Goal: Task Accomplishment & Management: Manage account settings

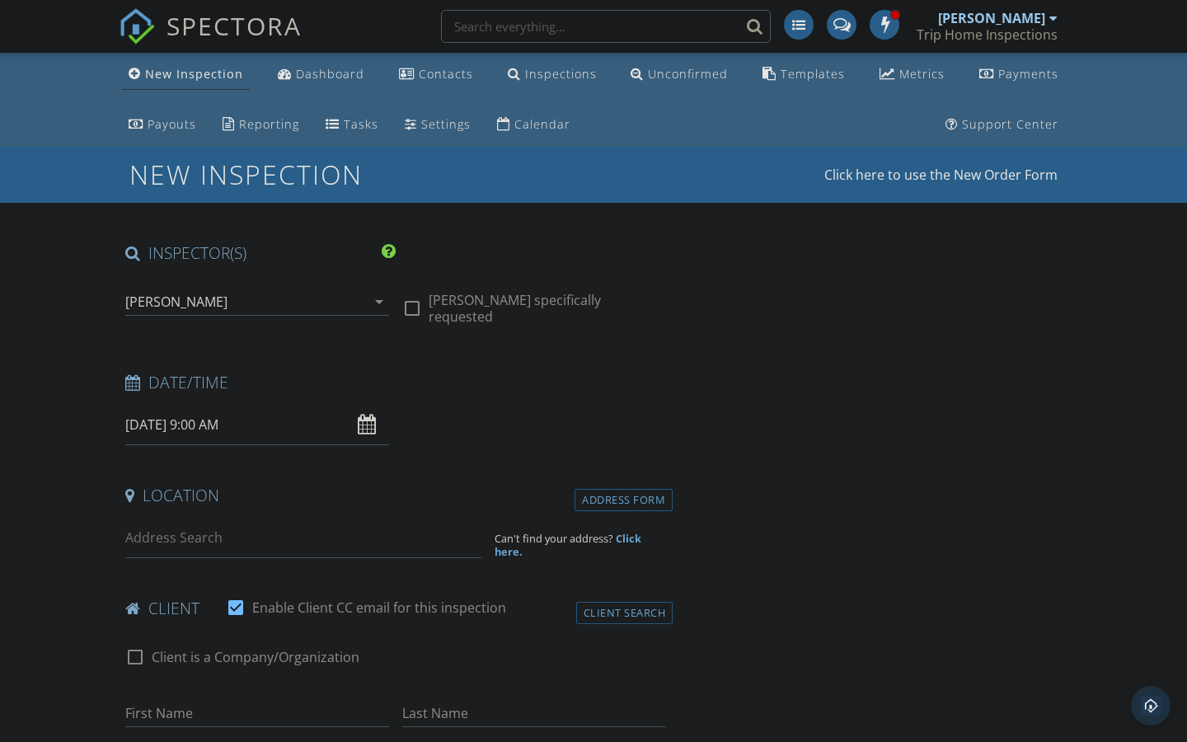
click at [226, 417] on input "09/30/2025 9:00 AM" at bounding box center [257, 425] width 264 height 40
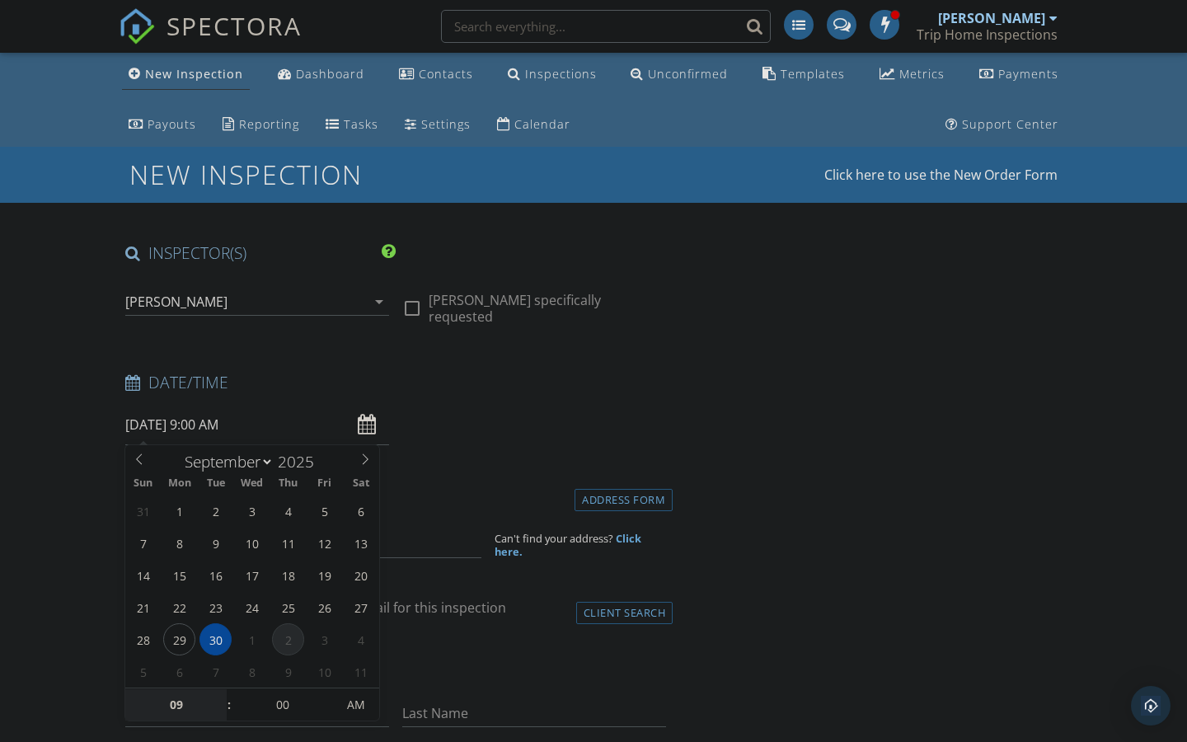
select select "9"
type input "10/02/2025 9:00 AM"
type input "10"
type input "10/02/2025 10:00 AM"
click at [218, 698] on span at bounding box center [221, 696] width 12 height 16
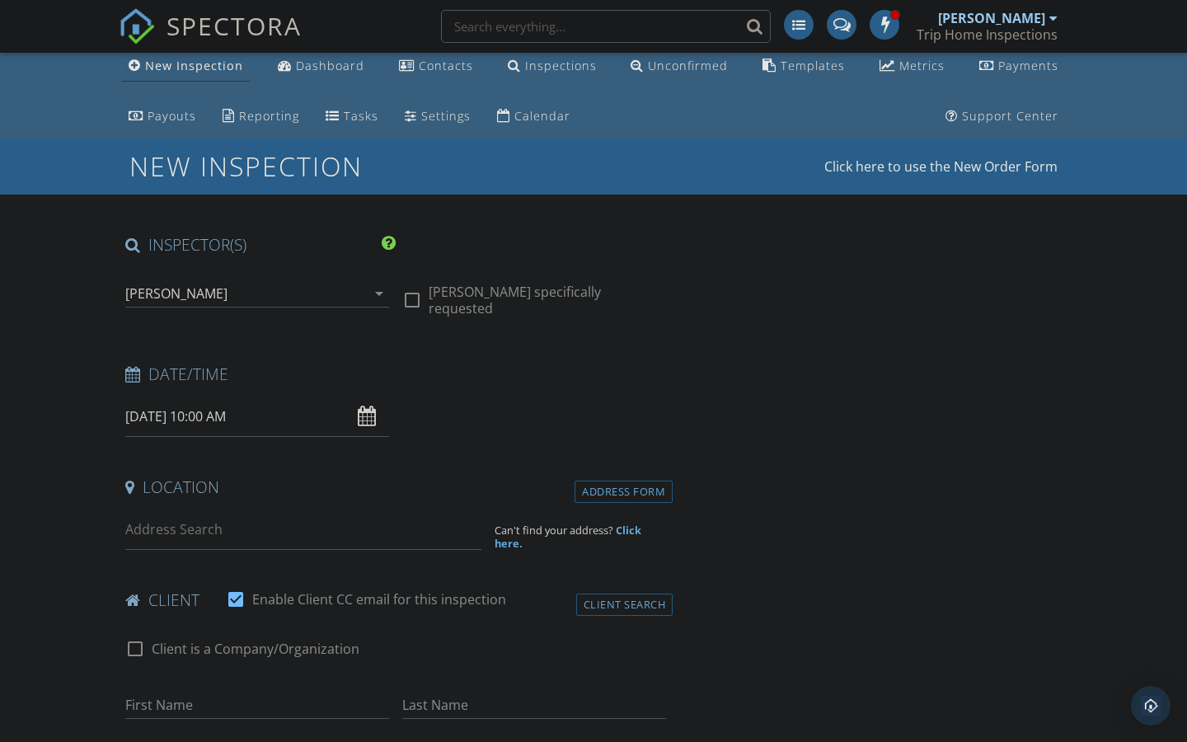
scroll to position [59, 0]
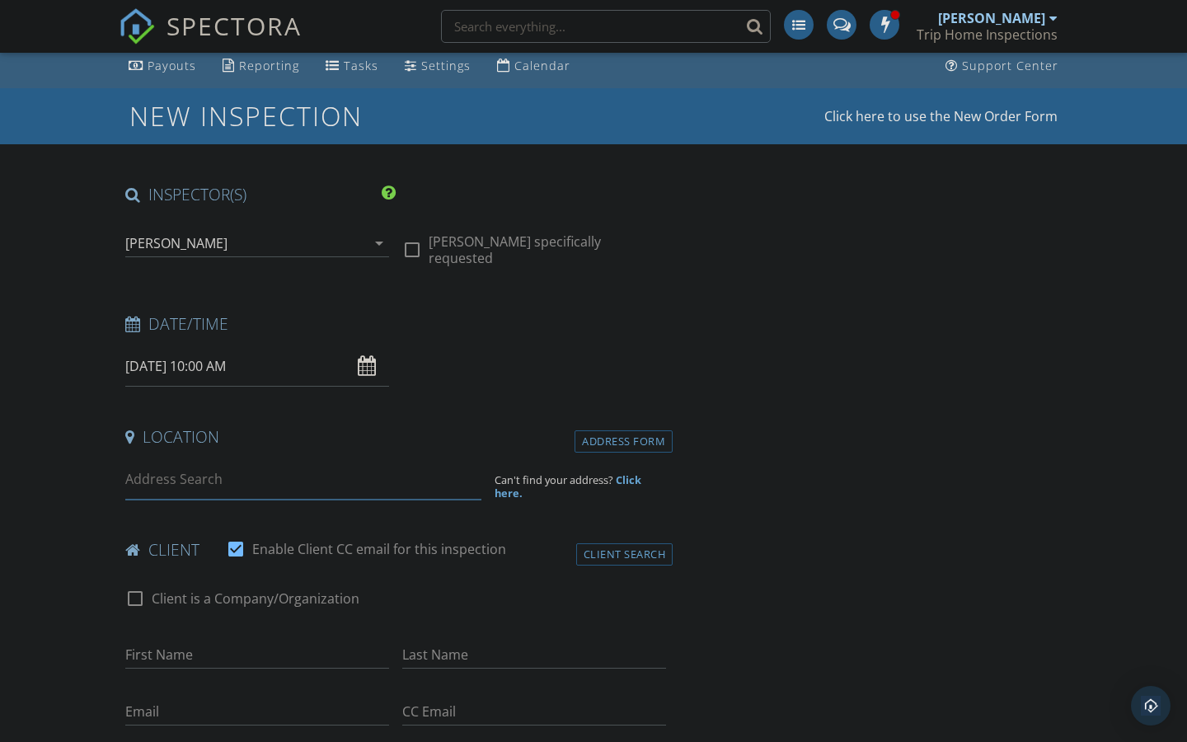
click at [187, 485] on input at bounding box center [303, 479] width 356 height 40
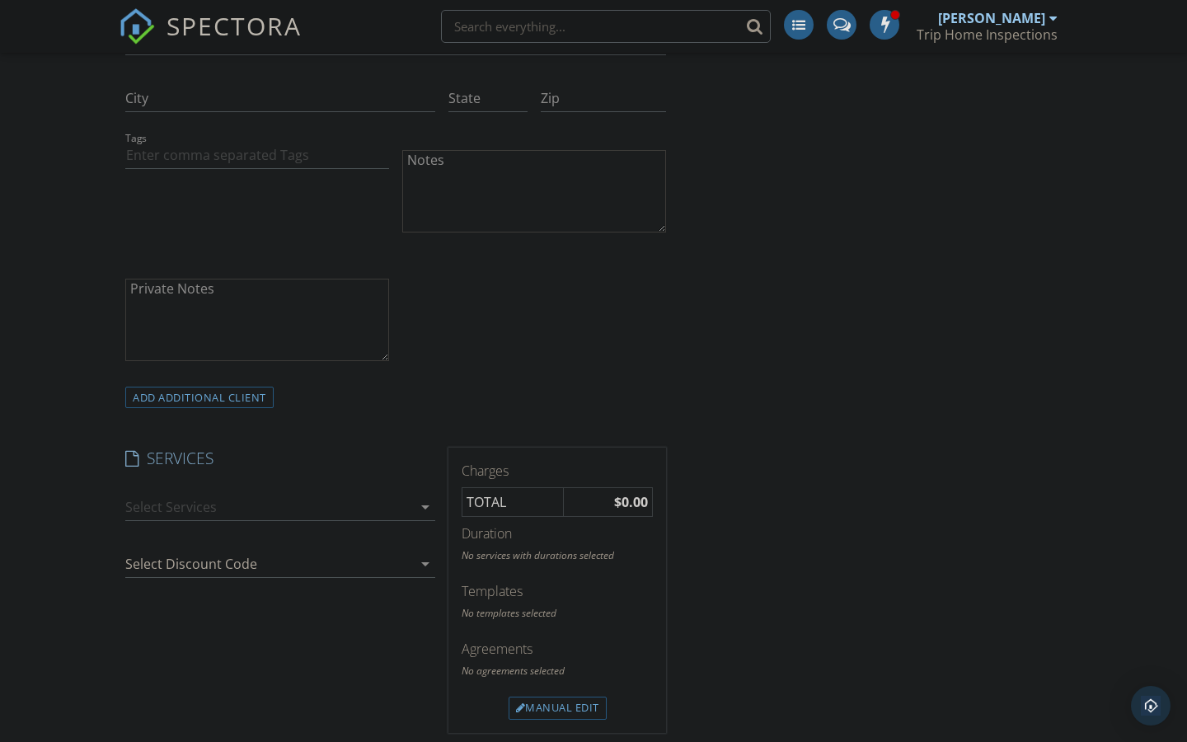
scroll to position [849, 0]
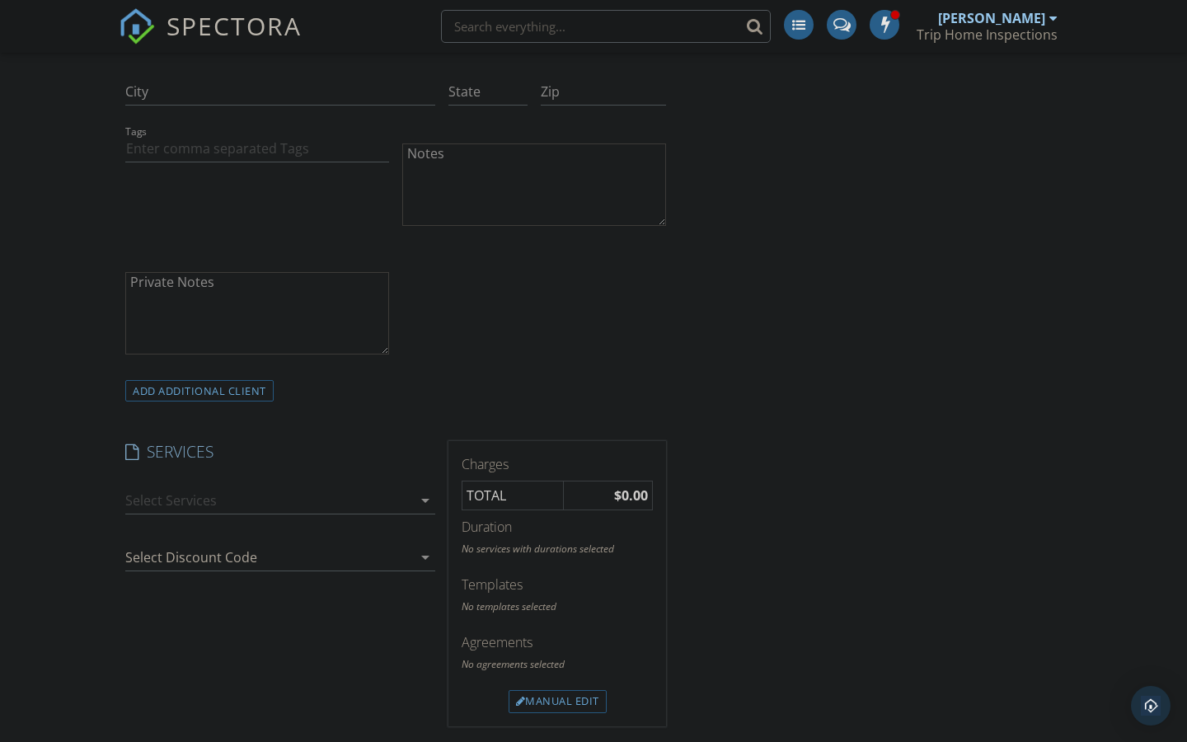
click at [387, 494] on div at bounding box center [268, 500] width 287 height 26
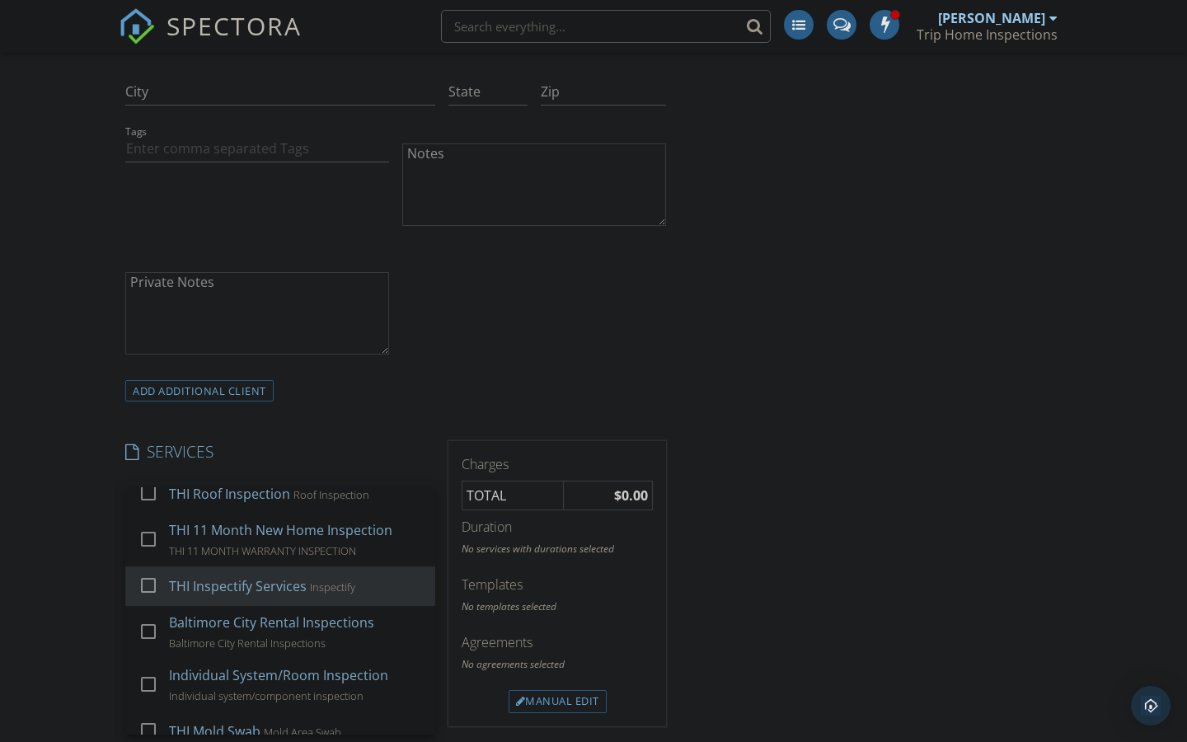
click at [144, 577] on div at bounding box center [148, 585] width 28 height 28
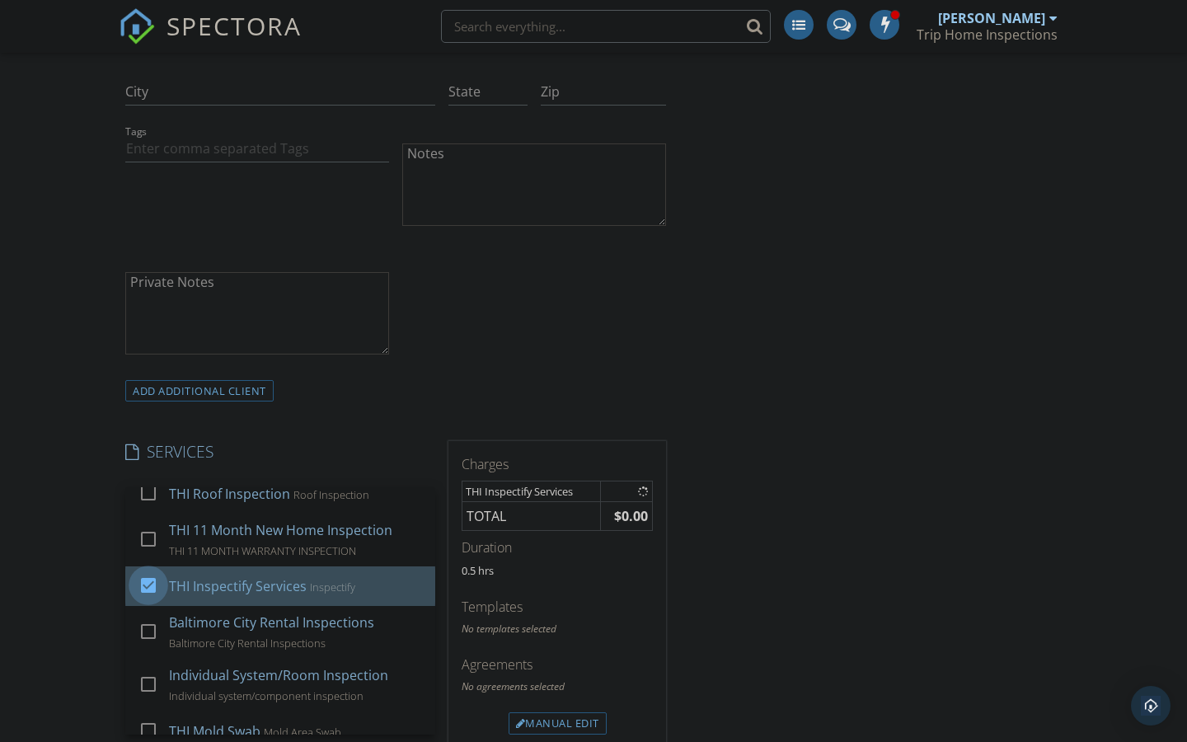
checkbox input "false"
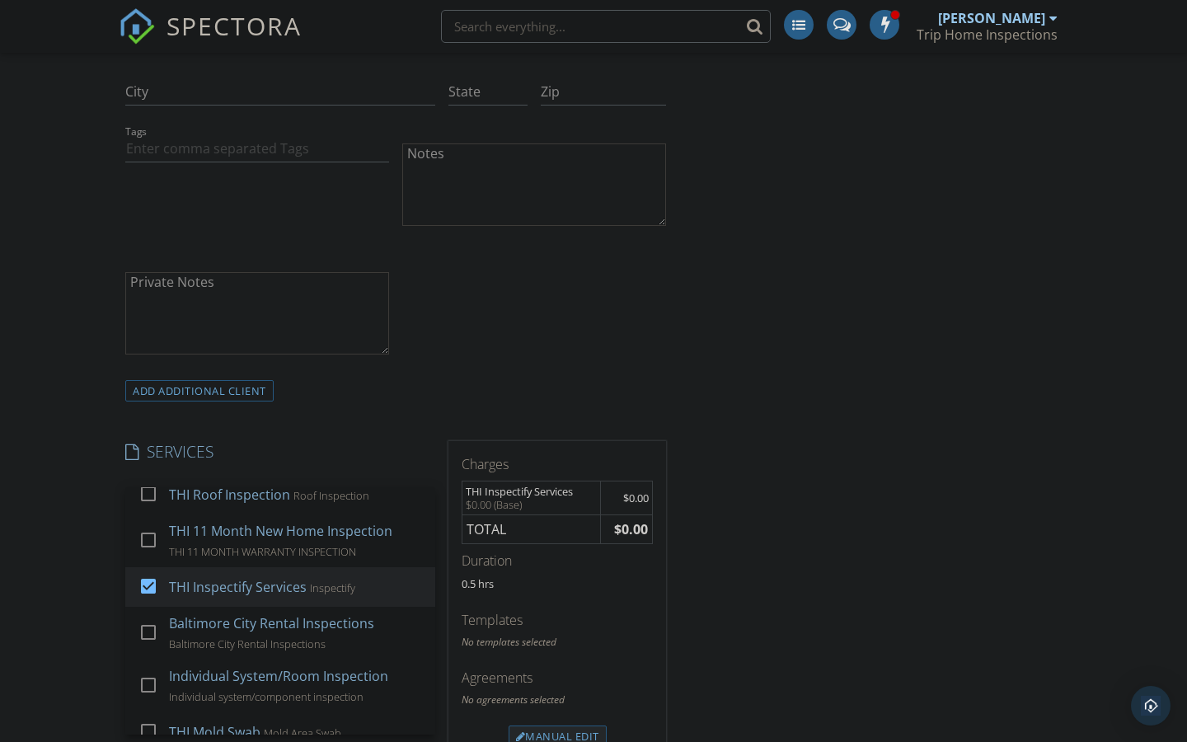
click at [527, 726] on div "Manual Edit" at bounding box center [557, 736] width 98 height 23
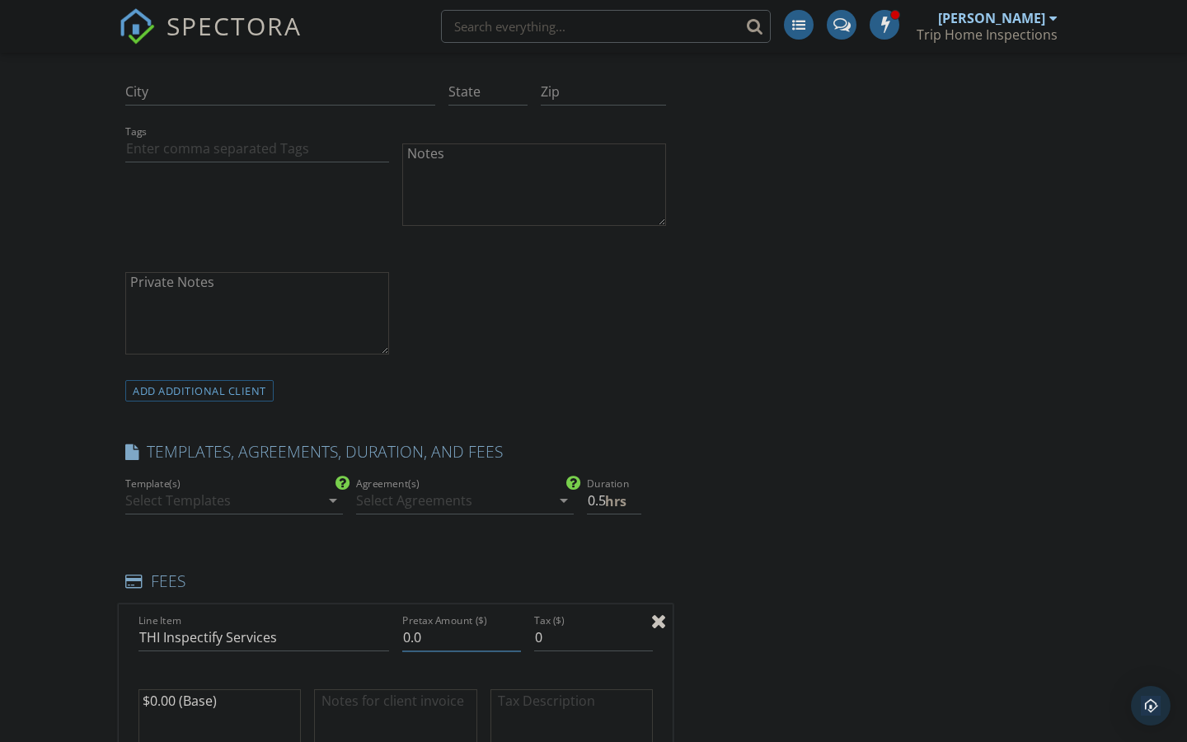
click at [410, 624] on input "0.0" at bounding box center [461, 637] width 119 height 27
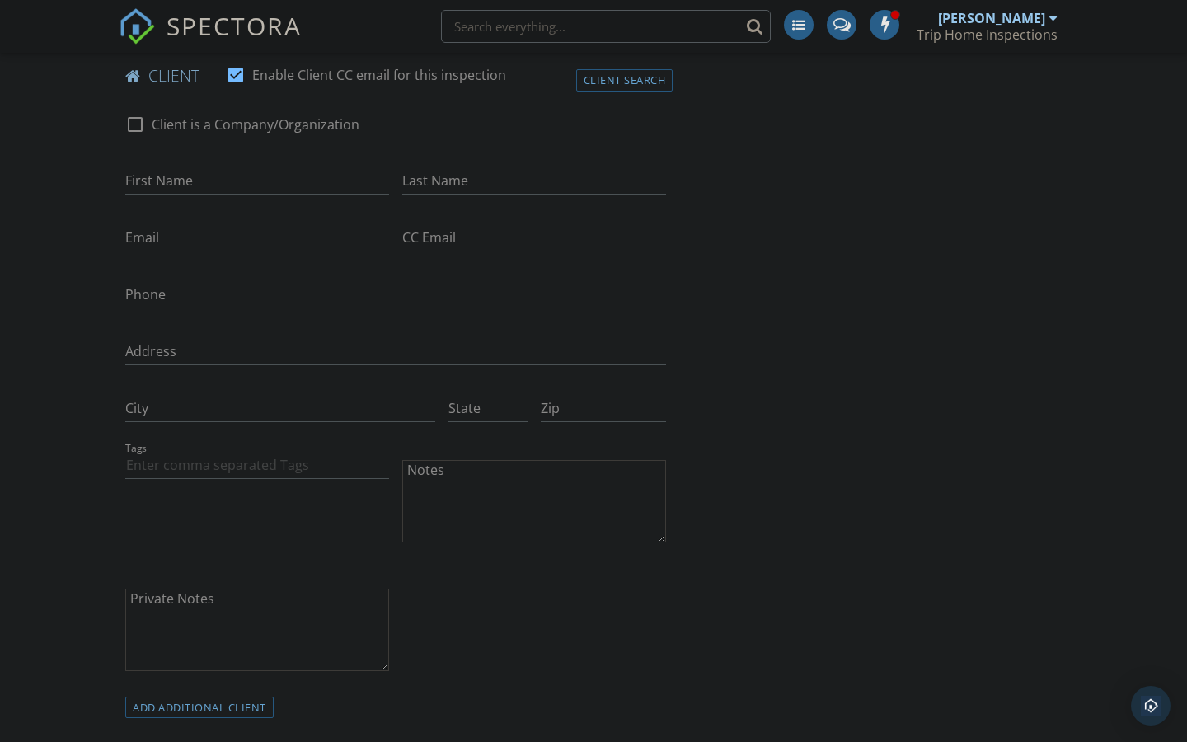
scroll to position [531, 0]
type input "100.00"
click at [446, 504] on textarea "Notes" at bounding box center [534, 502] width 264 height 82
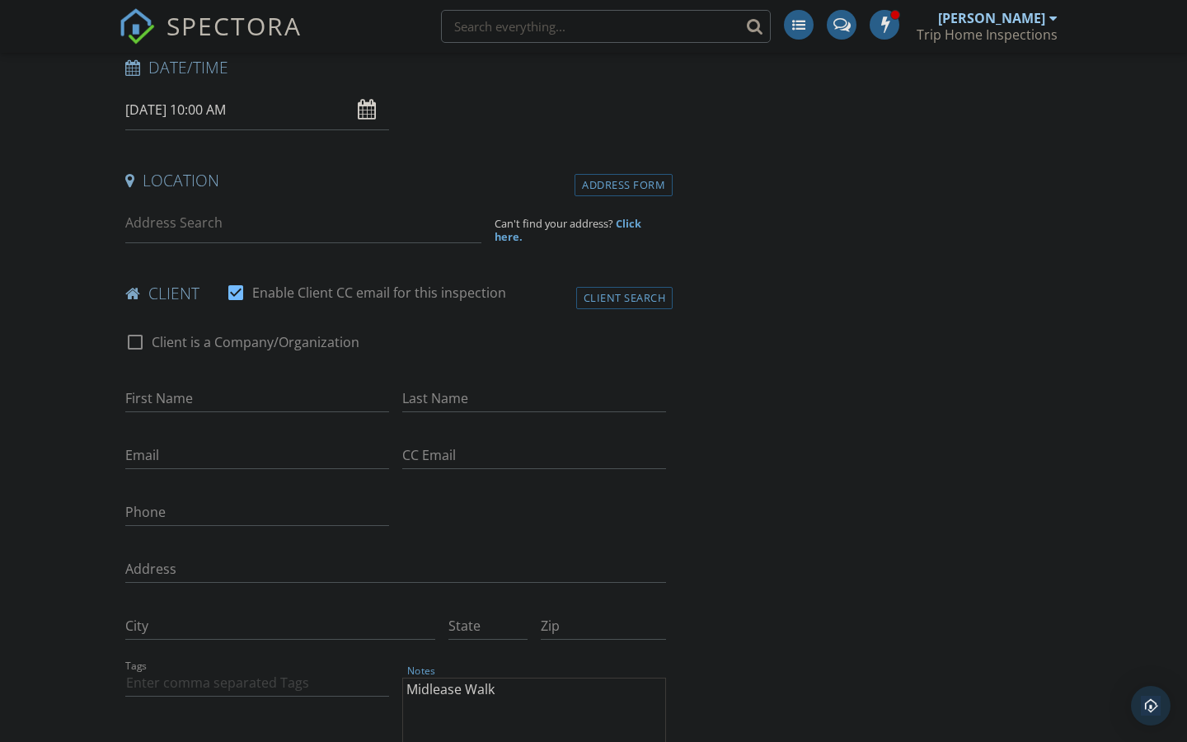
scroll to position [314, 0]
type textarea "Midlease Walk"
click at [215, 229] on input at bounding box center [303, 224] width 356 height 40
type input "8114G Colony Point Road, West Springfield, VA, USA"
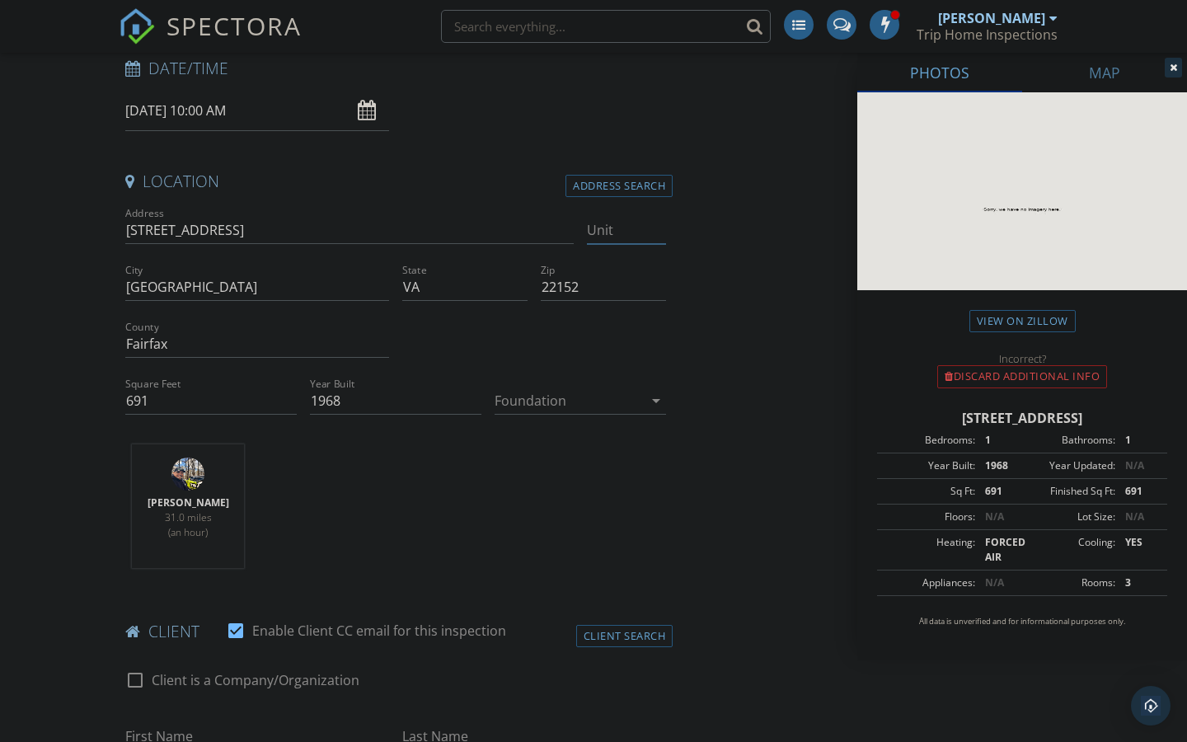
click at [607, 236] on input "Unit" at bounding box center [626, 230] width 79 height 27
type input "241"
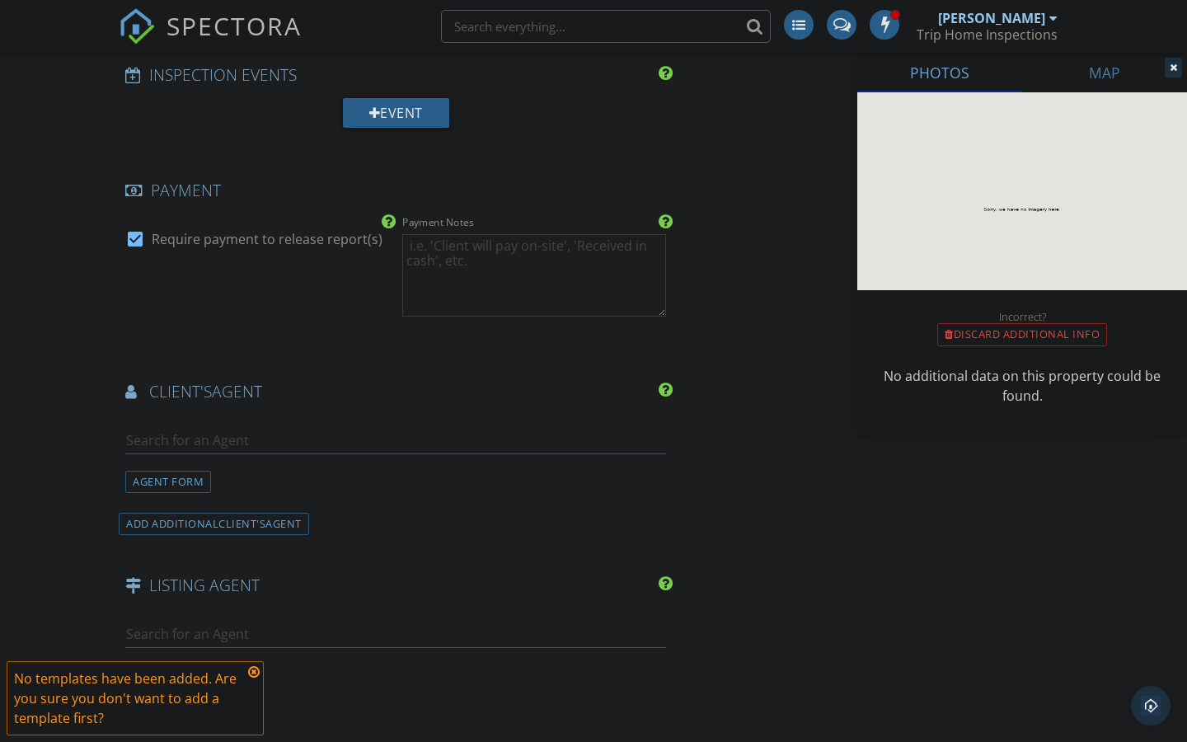
scroll to position [2059, 0]
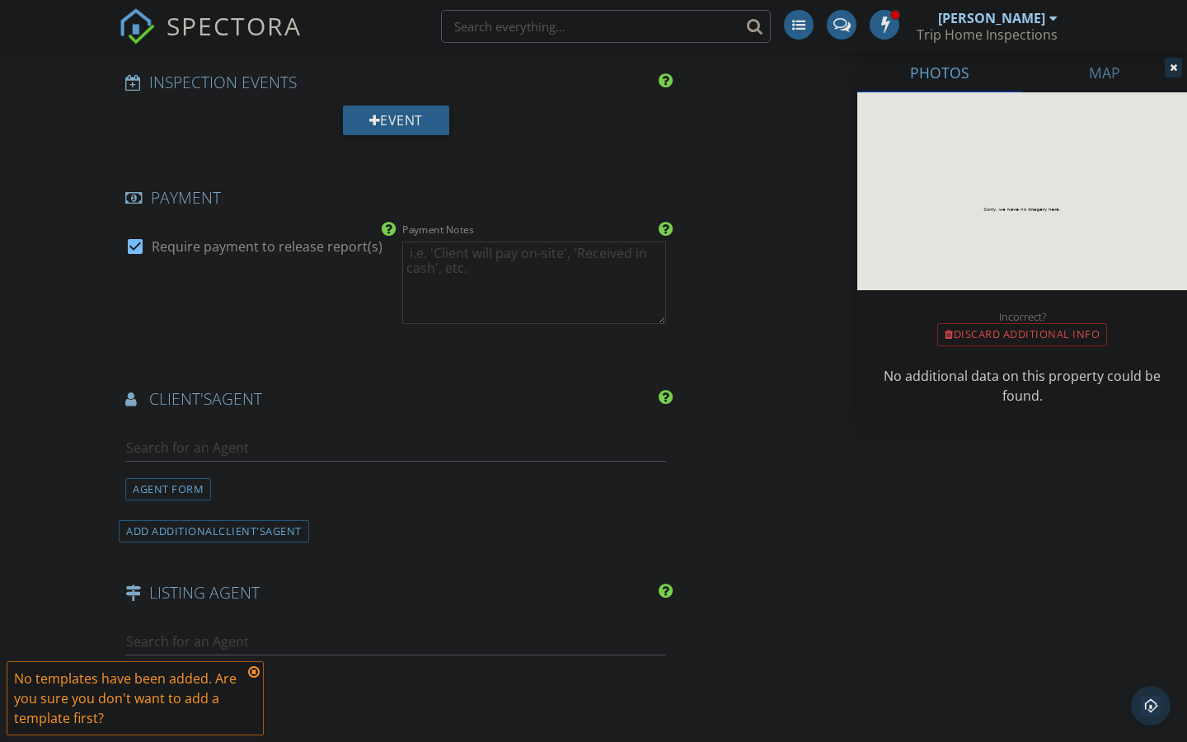
type input "241"
click at [138, 245] on div at bounding box center [135, 246] width 28 height 28
checkbox input "false"
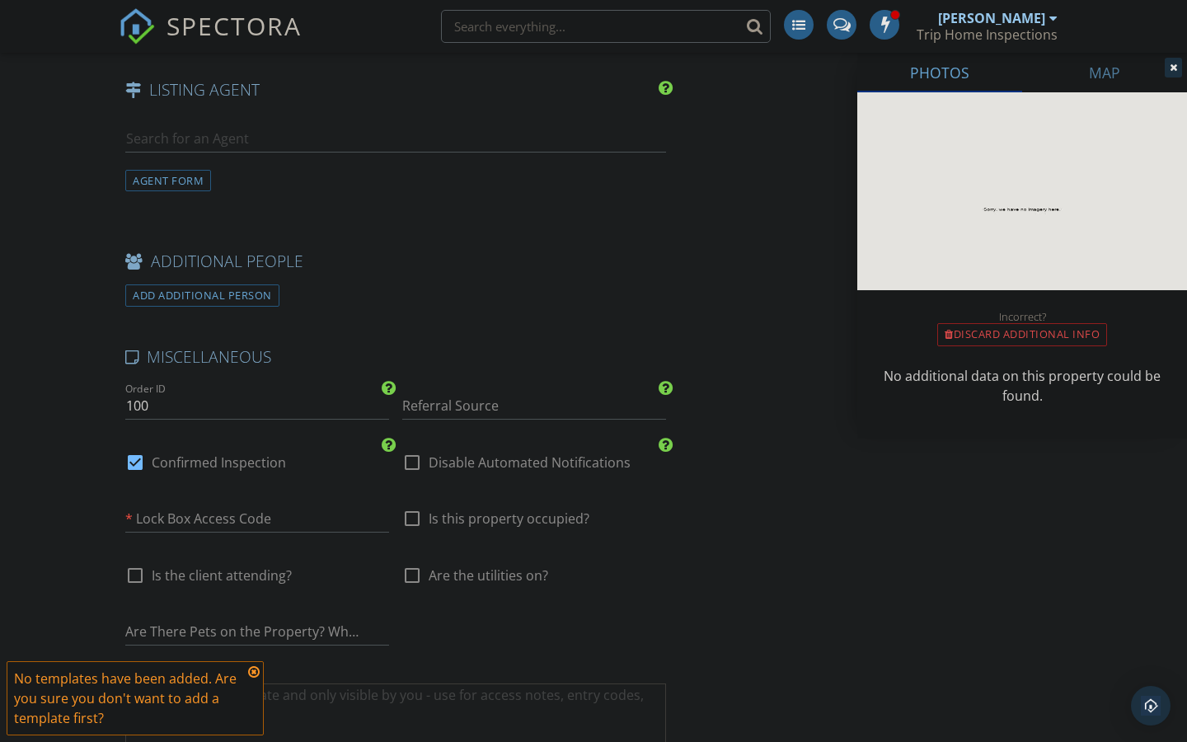
scroll to position [2563, 0]
click at [135, 452] on div at bounding box center [135, 461] width 28 height 28
checkbox input "false"
checkbox input "true"
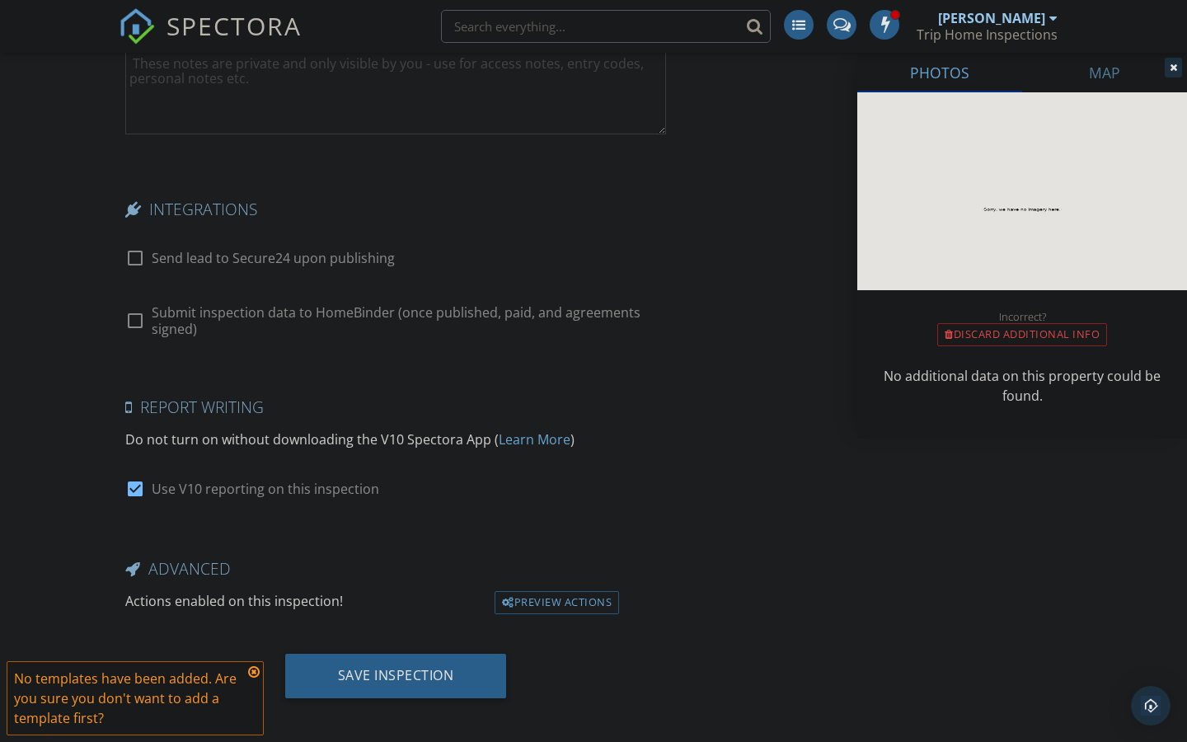
scroll to position [3192, 0]
click at [139, 480] on div at bounding box center [135, 490] width 28 height 28
checkbox input "false"
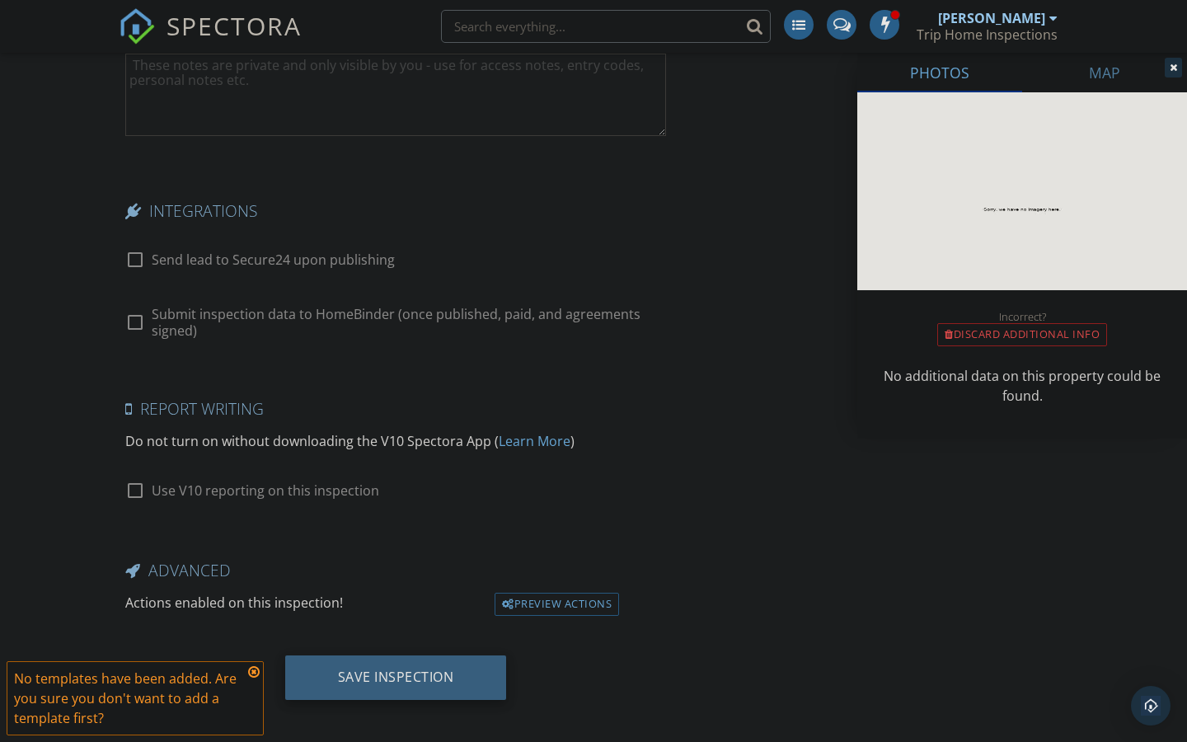
click at [412, 655] on div "Save Inspection" at bounding box center [396, 677] width 222 height 44
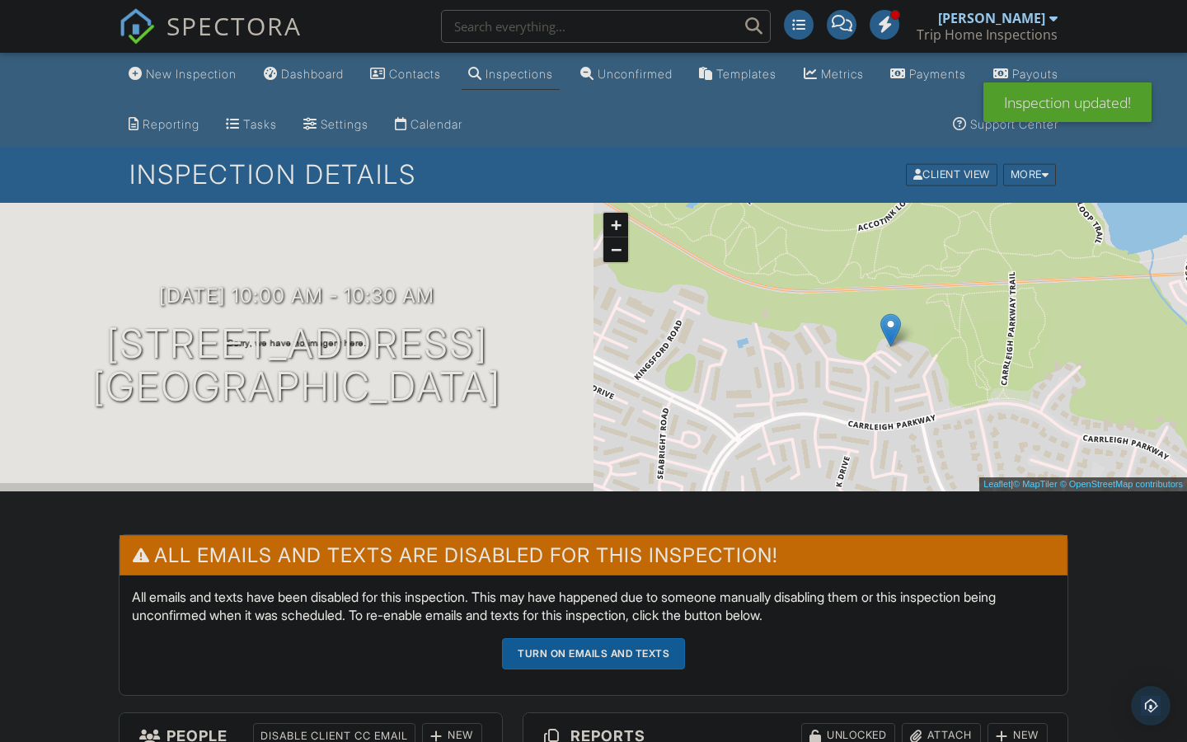
click at [337, 71] on div "Dashboard" at bounding box center [312, 74] width 63 height 14
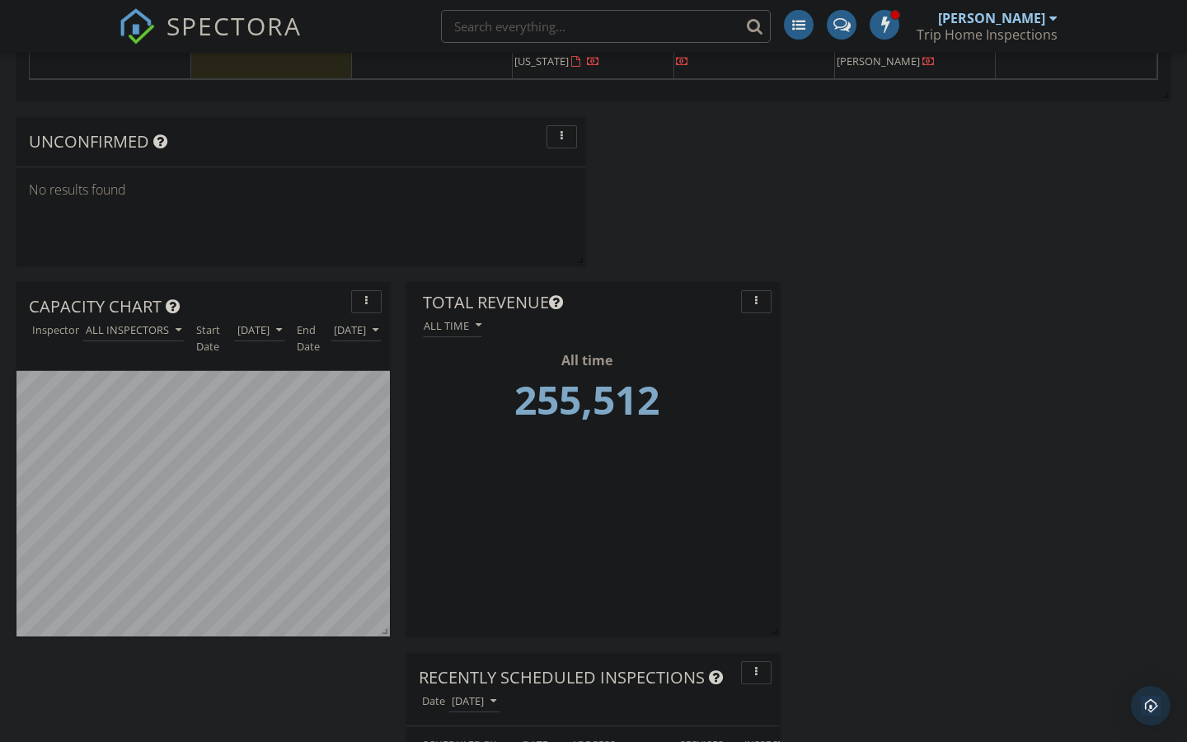
scroll to position [1365, 0]
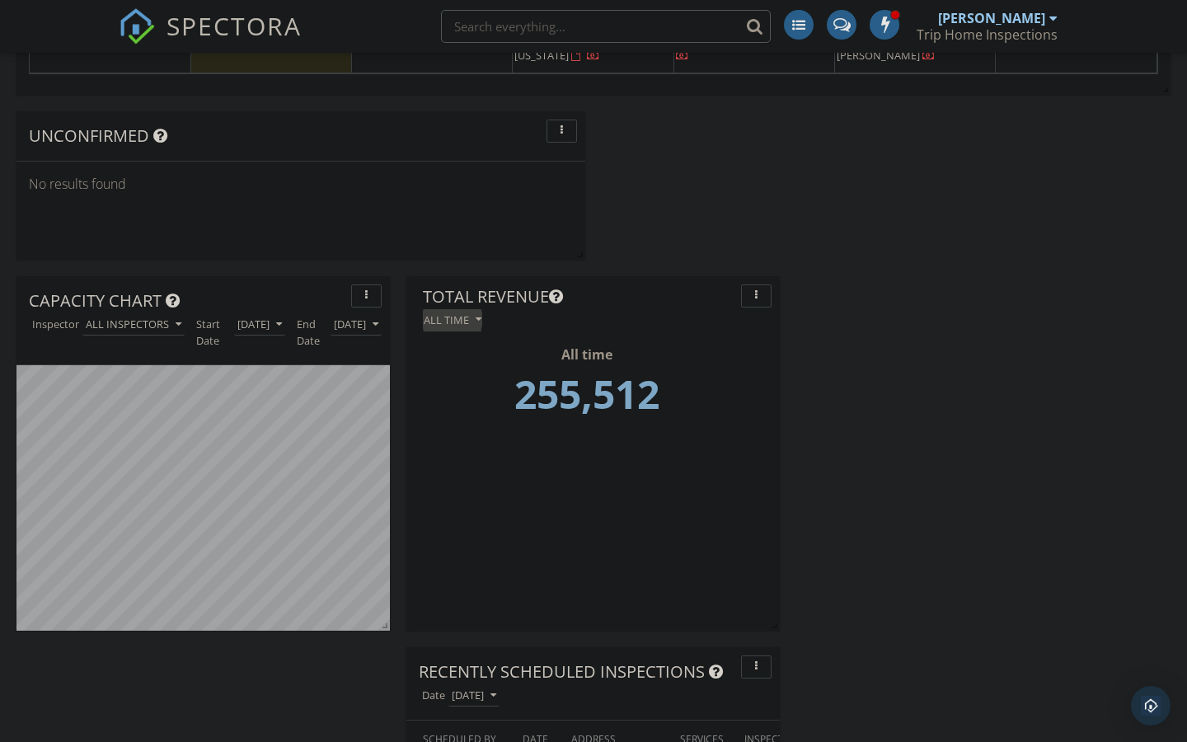
click at [472, 321] on div "All time" at bounding box center [453, 320] width 58 height 12
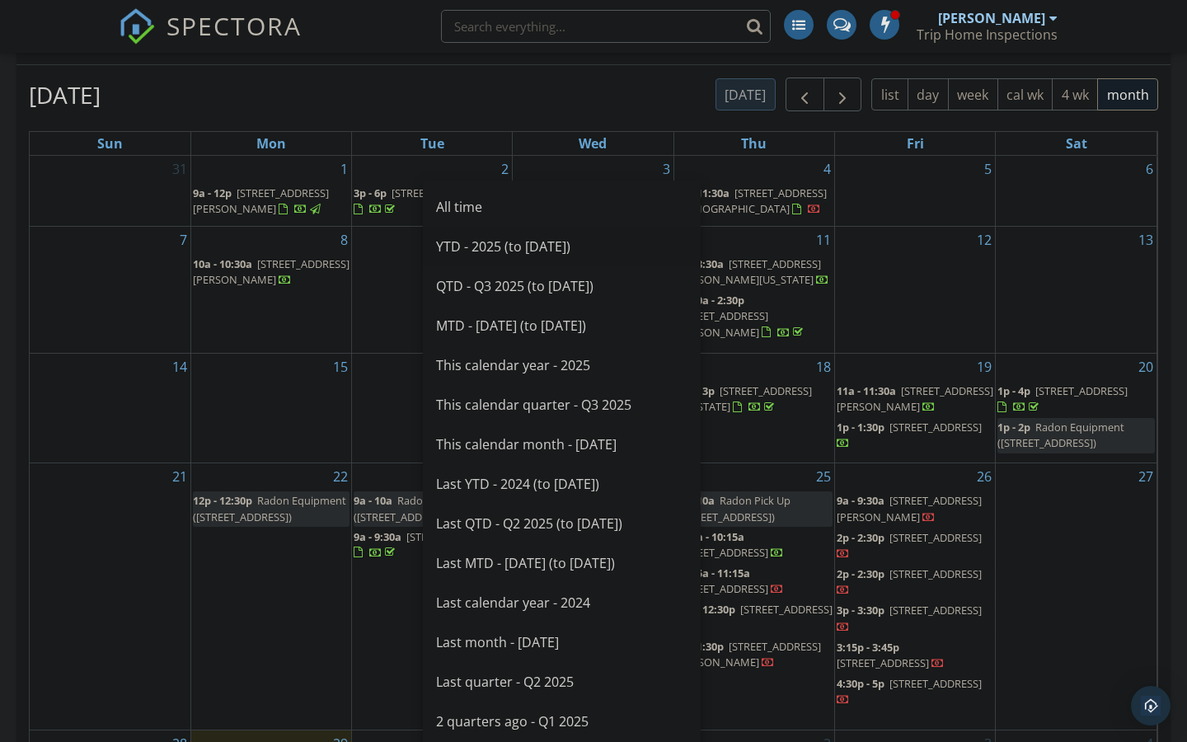
scroll to position [634, 0]
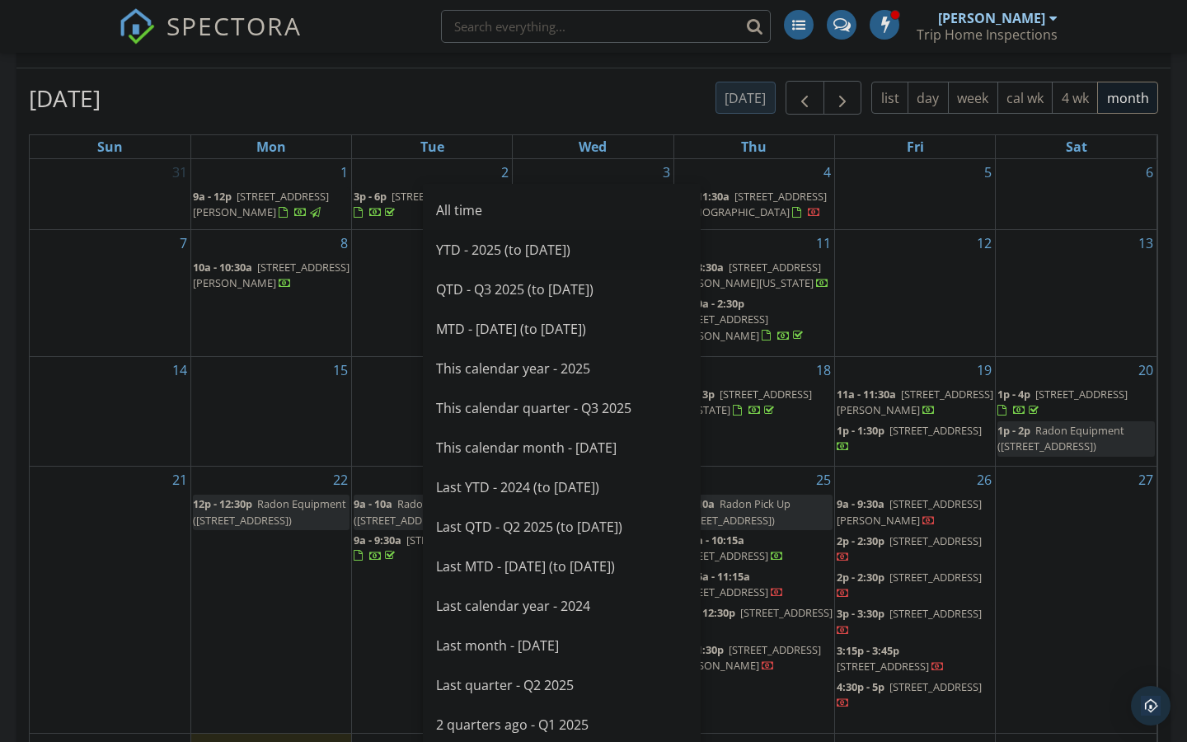
click at [496, 249] on div "YTD - 2025 (to [DATE])" at bounding box center [561, 250] width 251 height 20
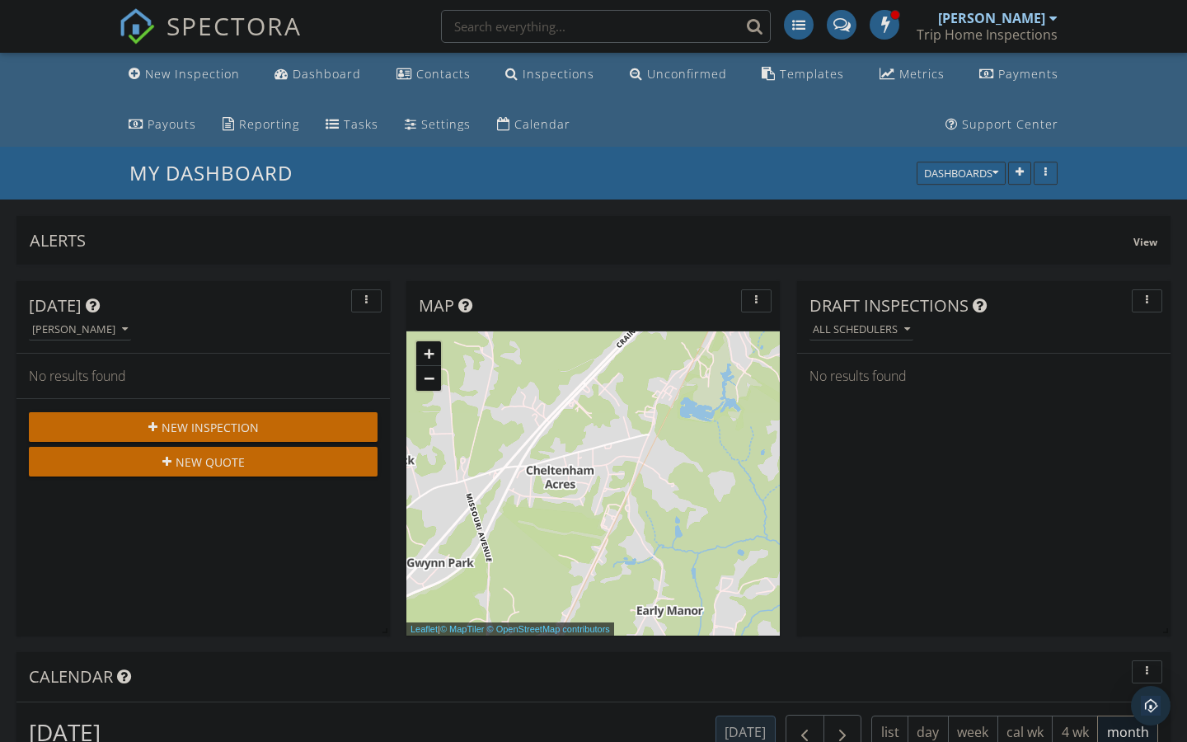
scroll to position [0, 0]
click at [326, 80] on div "Dashboard" at bounding box center [327, 74] width 68 height 16
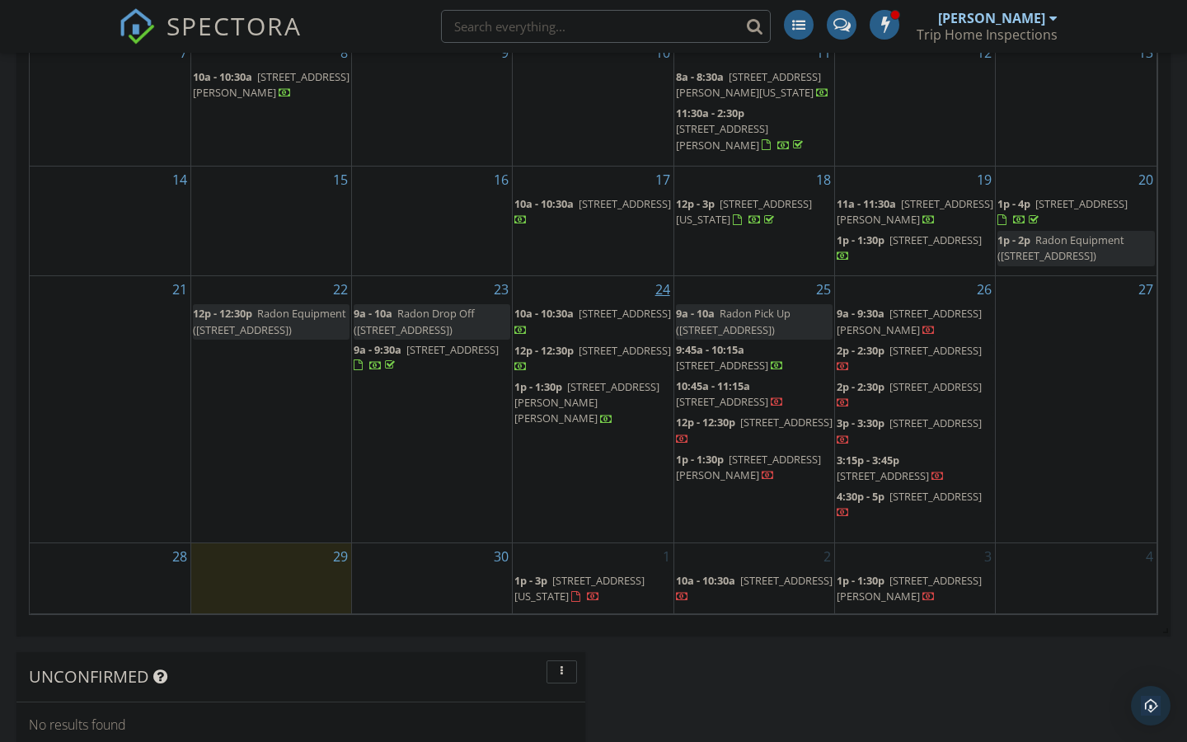
scroll to position [825, 0]
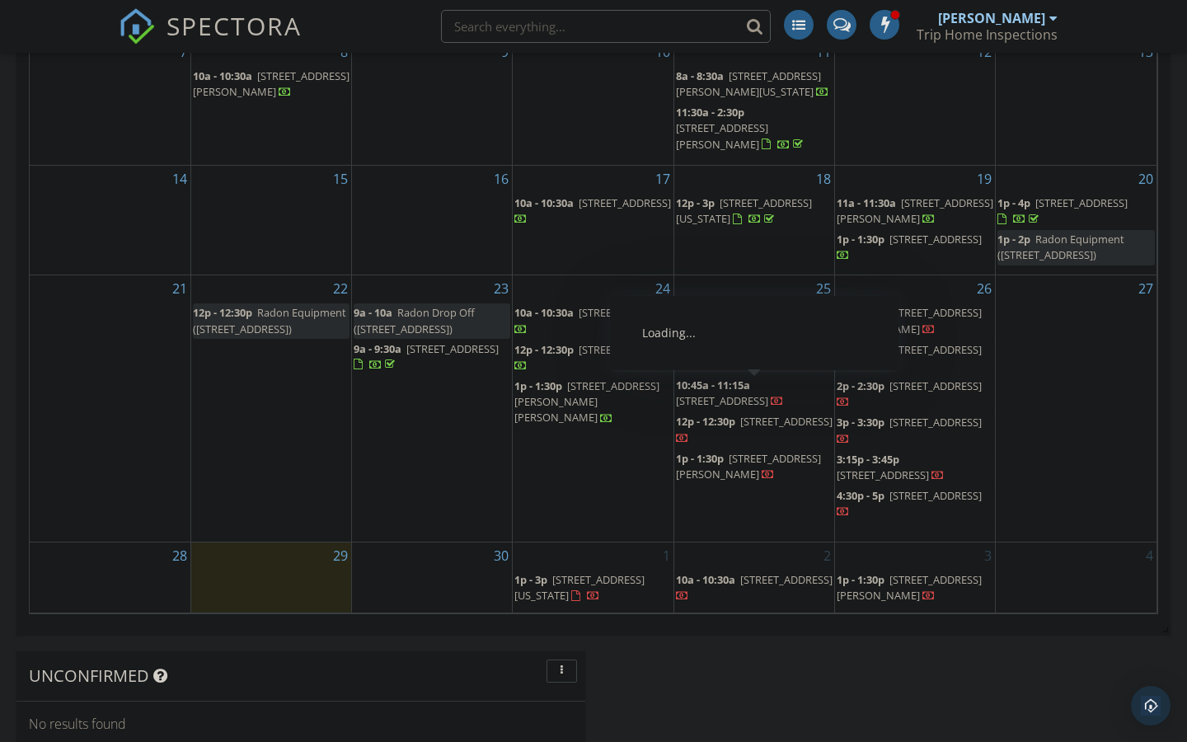
click at [728, 400] on span "[STREET_ADDRESS]" at bounding box center [722, 400] width 92 height 15
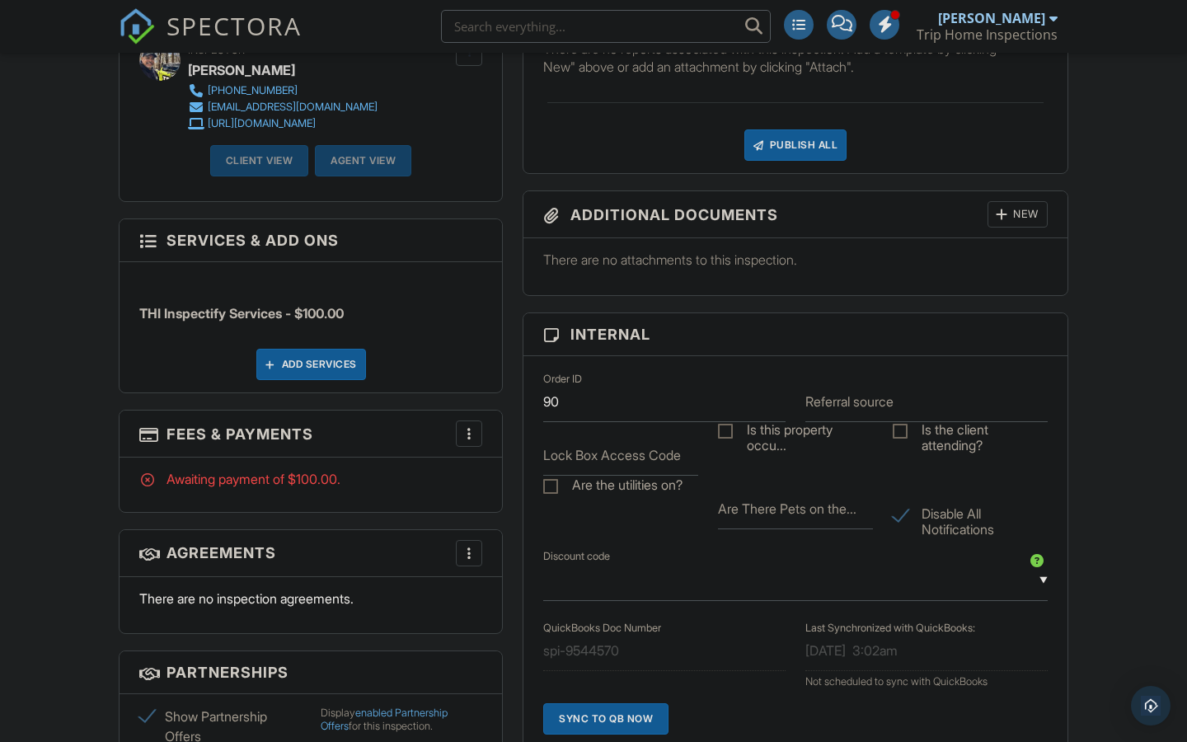
click at [469, 438] on div at bounding box center [469, 433] width 16 height 16
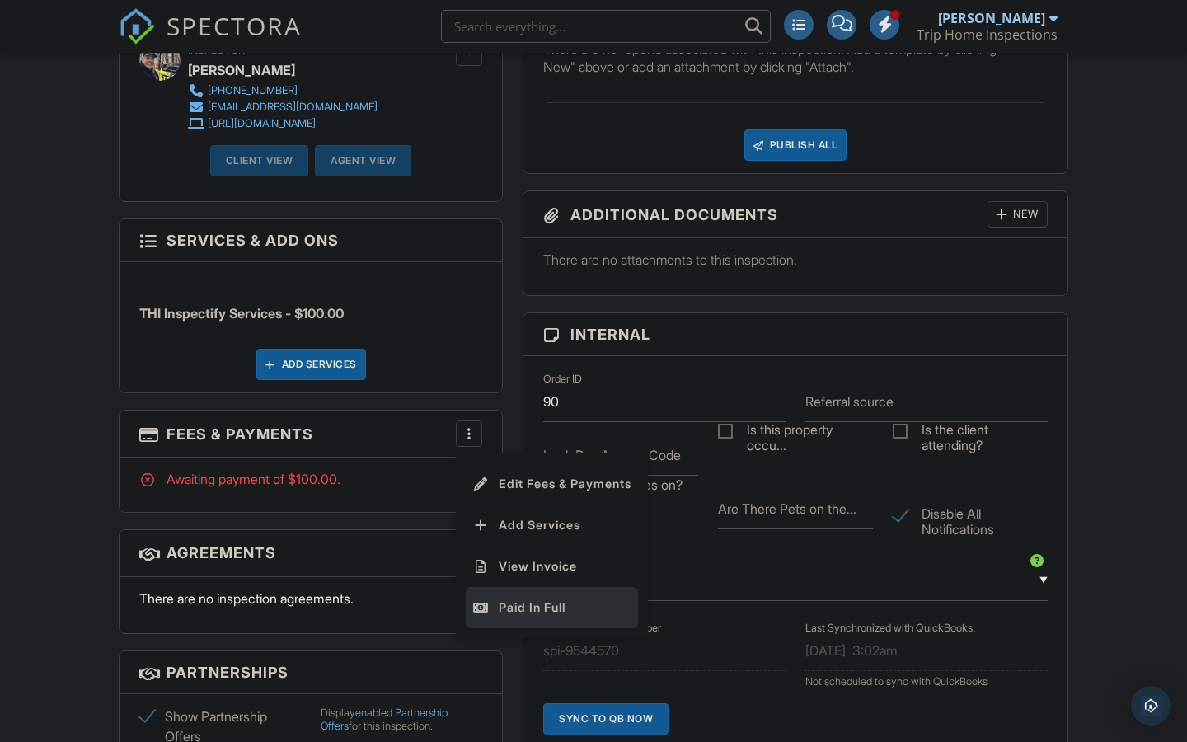
click at [523, 605] on div "Paid In Full" at bounding box center [551, 607] width 159 height 20
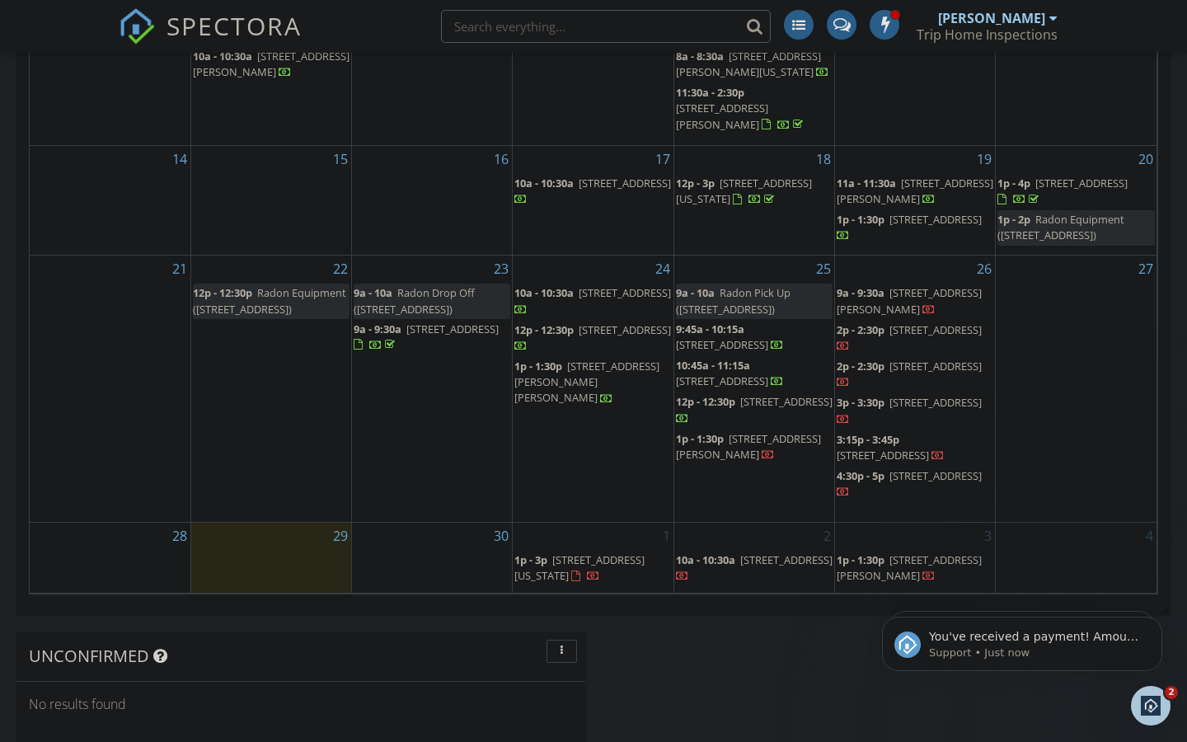
scroll to position [845, 0]
click at [749, 438] on span "[STREET_ADDRESS][PERSON_NAME]" at bounding box center [748, 445] width 145 height 30
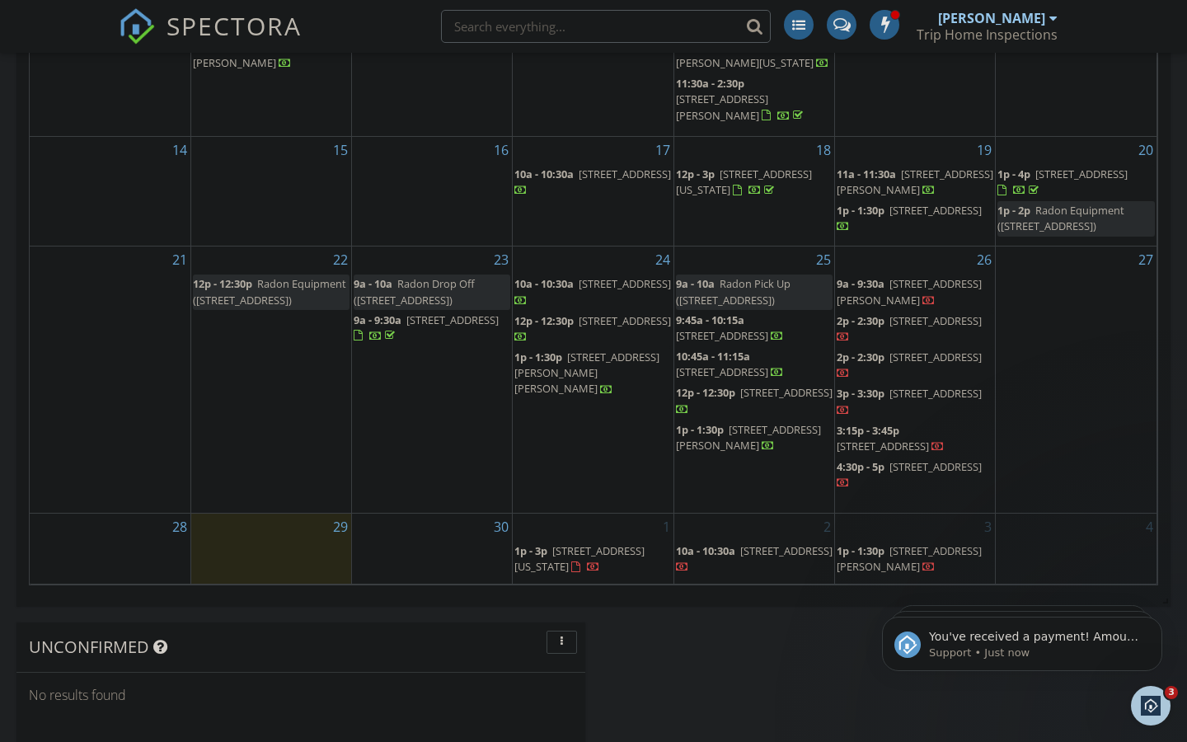
scroll to position [836, 0]
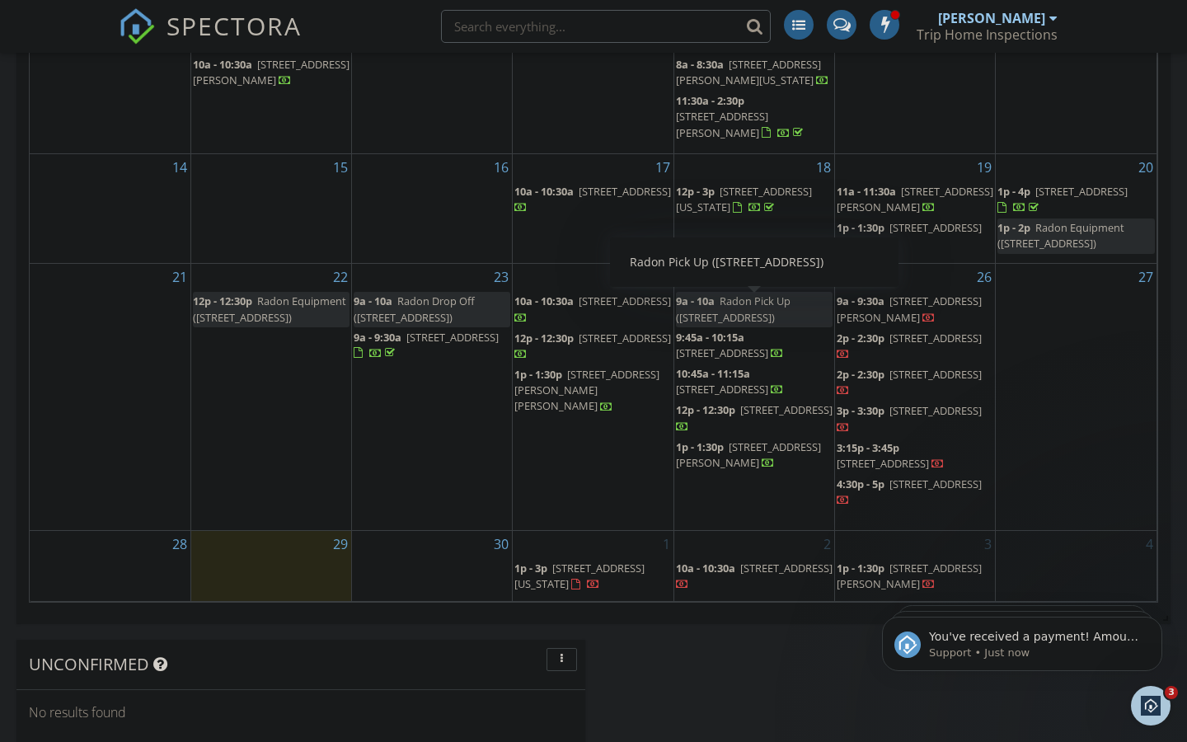
click at [876, 308] on span "9a - 9:30a" at bounding box center [860, 300] width 48 height 15
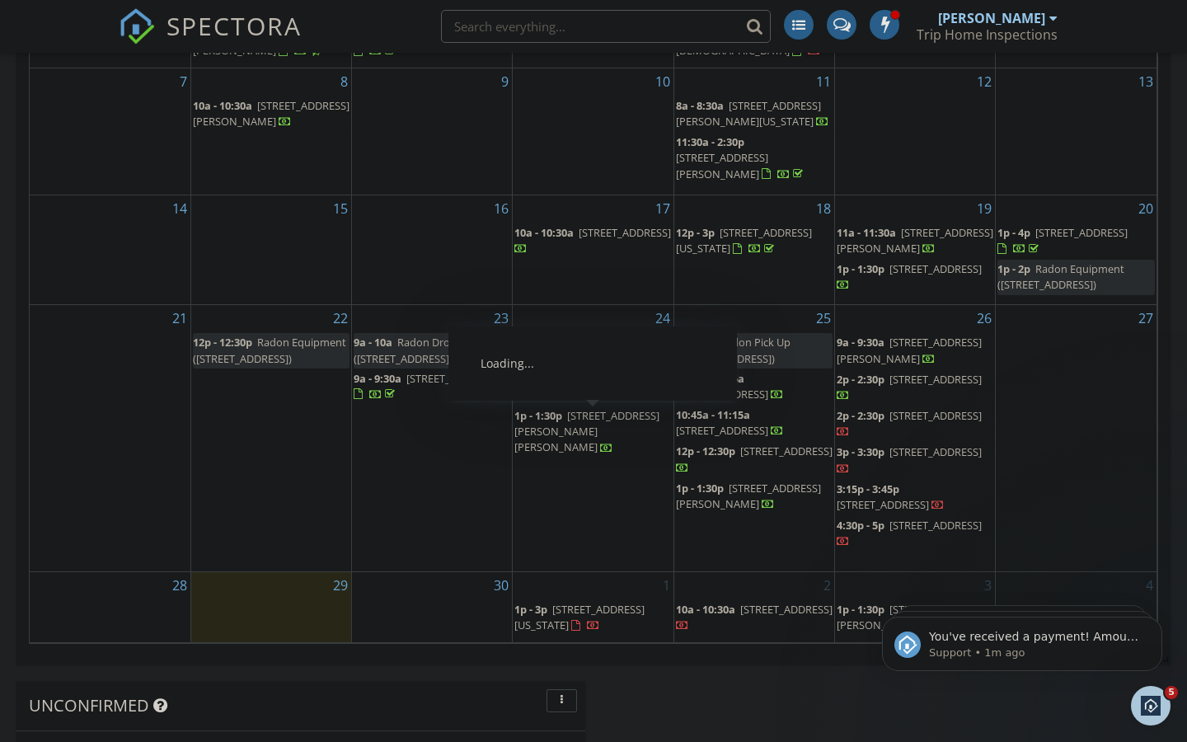
scroll to position [794, 0]
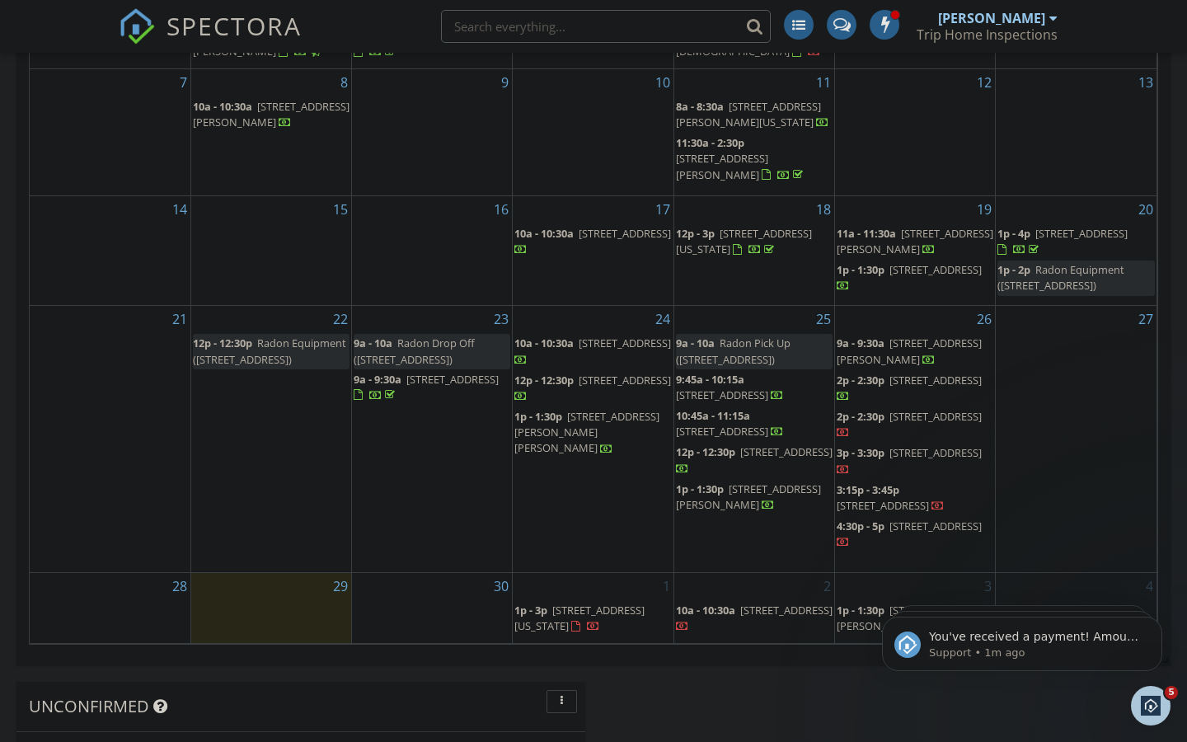
click at [903, 419] on span "[STREET_ADDRESS]" at bounding box center [935, 416] width 92 height 15
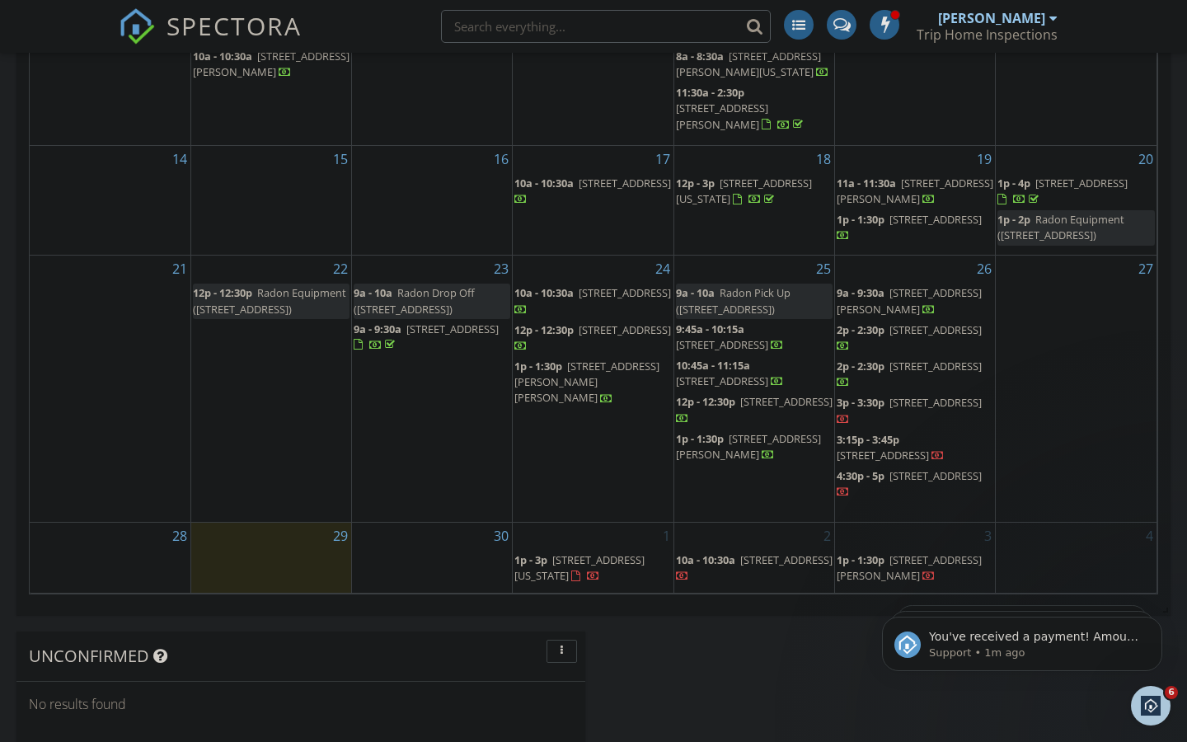
scroll to position [846, 0]
click at [892, 408] on span "[STREET_ADDRESS]" at bounding box center [935, 400] width 92 height 15
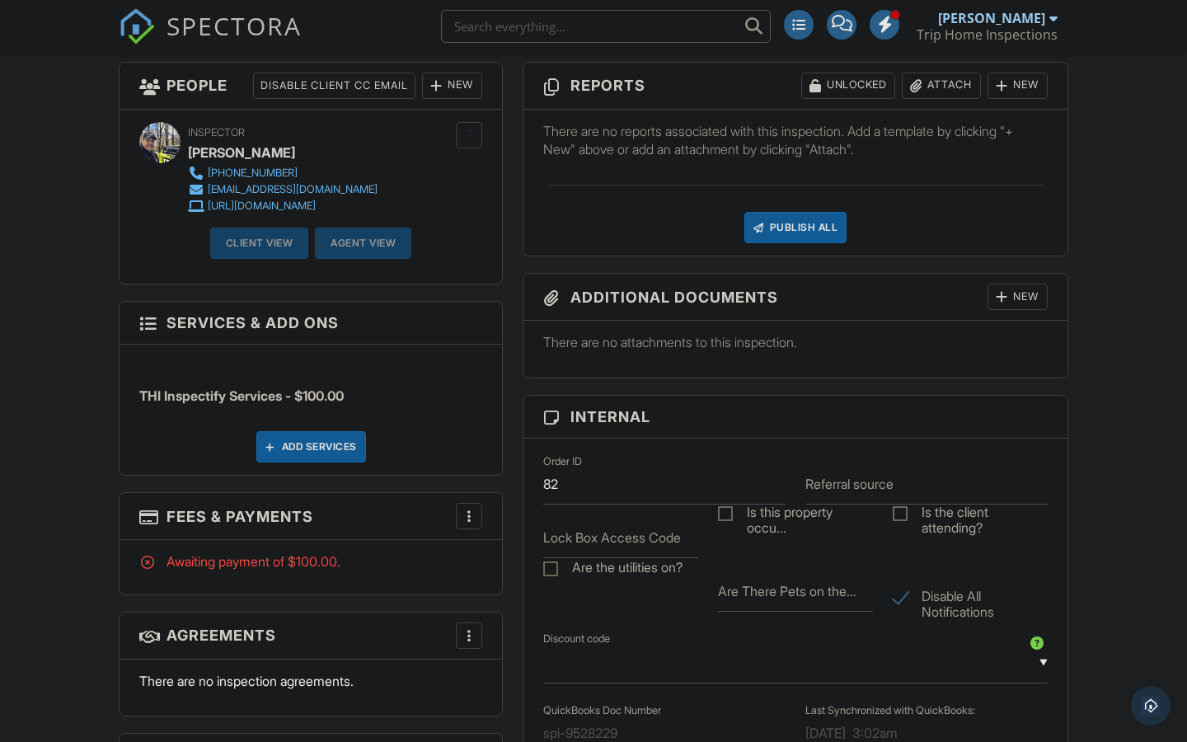
click at [477, 520] on div "More" at bounding box center [469, 516] width 26 height 26
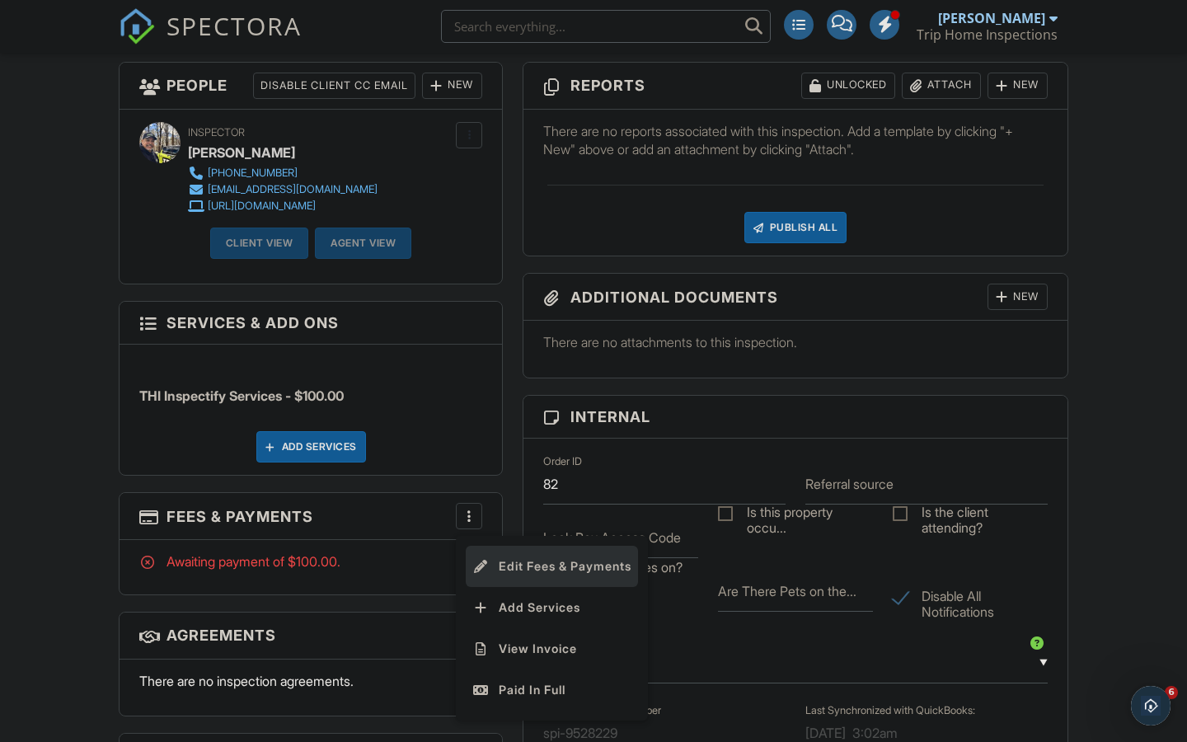
click at [554, 560] on li "Edit Fees & Payments" at bounding box center [552, 566] width 172 height 41
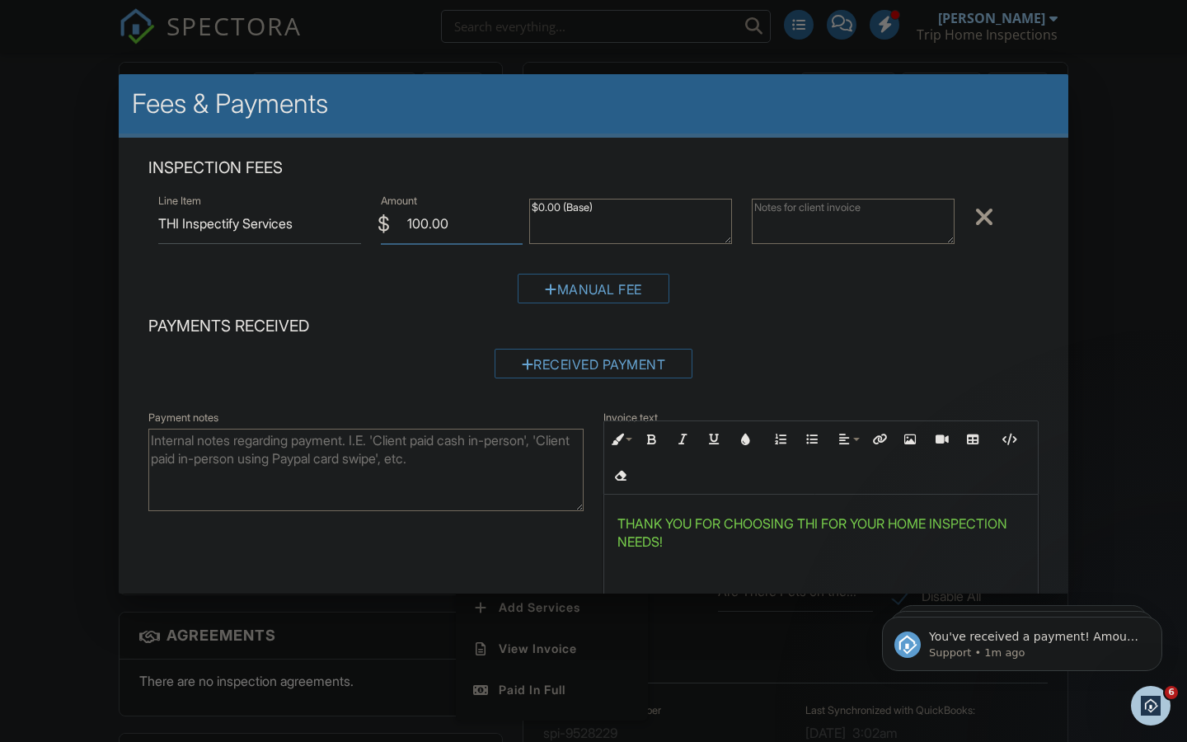
click at [431, 222] on input "100.00" at bounding box center [452, 224] width 142 height 40
type input "50.00"
click at [353, 453] on textarea "Payment notes" at bounding box center [365, 470] width 435 height 82
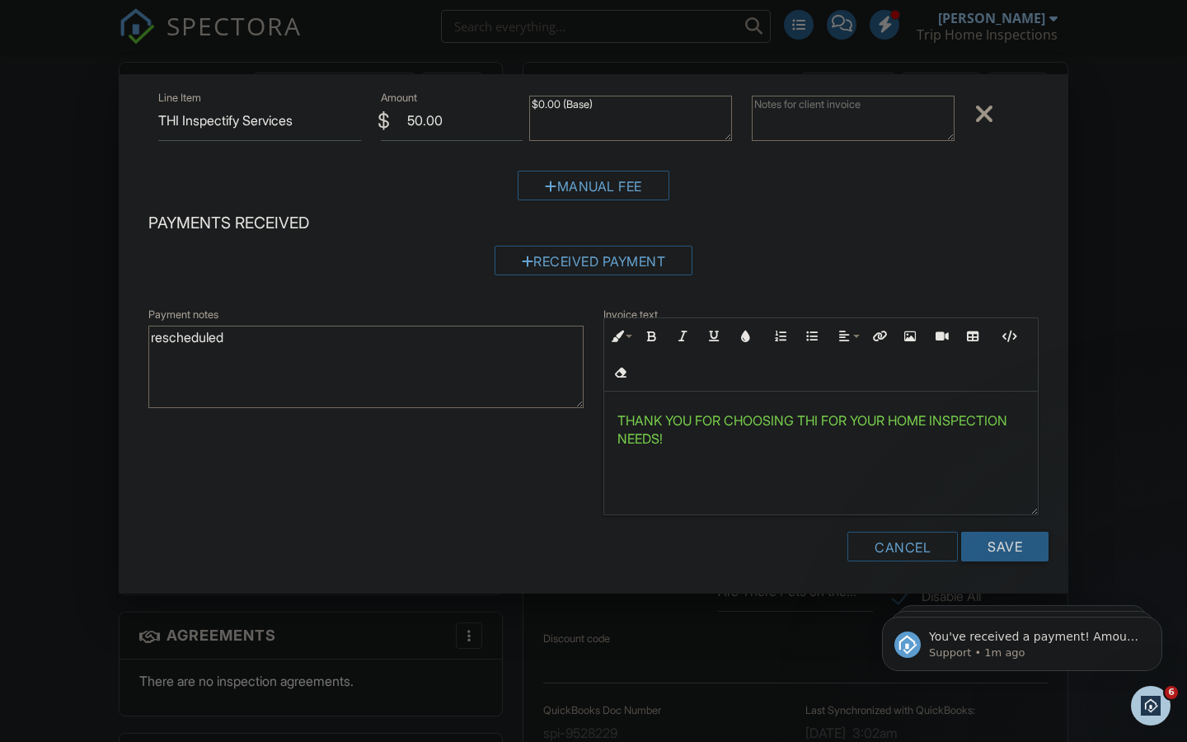
scroll to position [101, 0]
type textarea "rescheduled"
click at [983, 540] on input "Save" at bounding box center [1004, 548] width 87 height 30
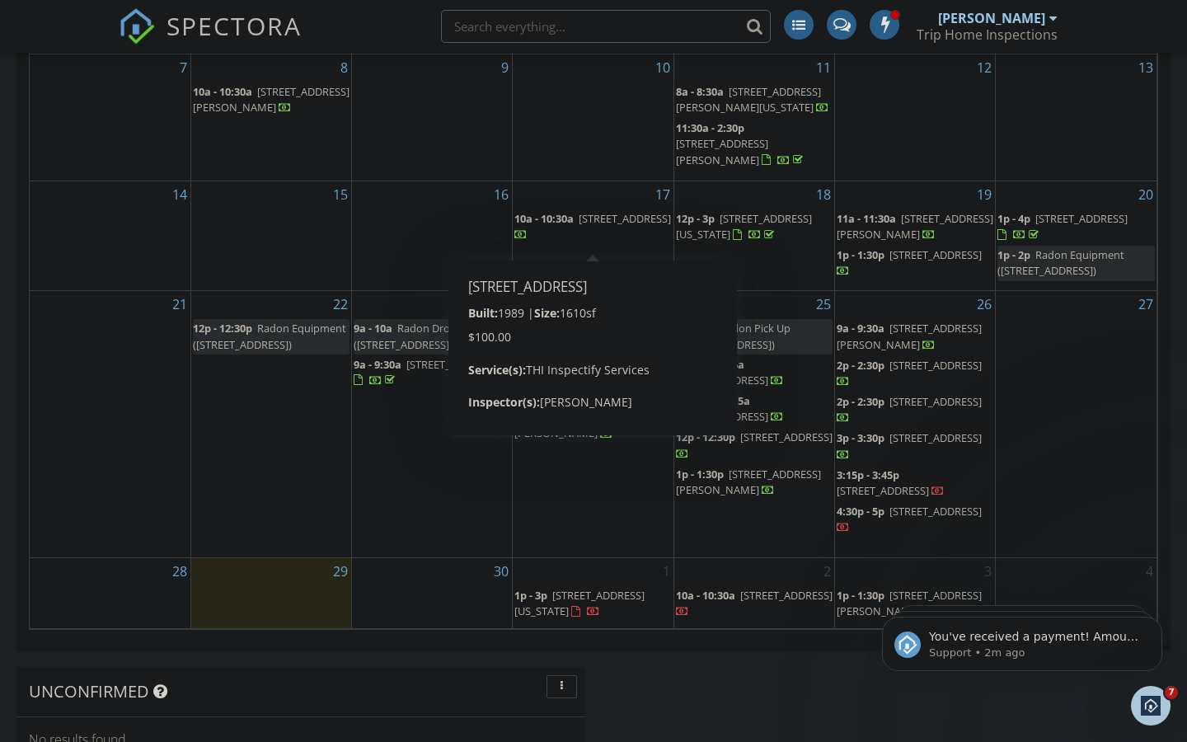
scroll to position [810, 0]
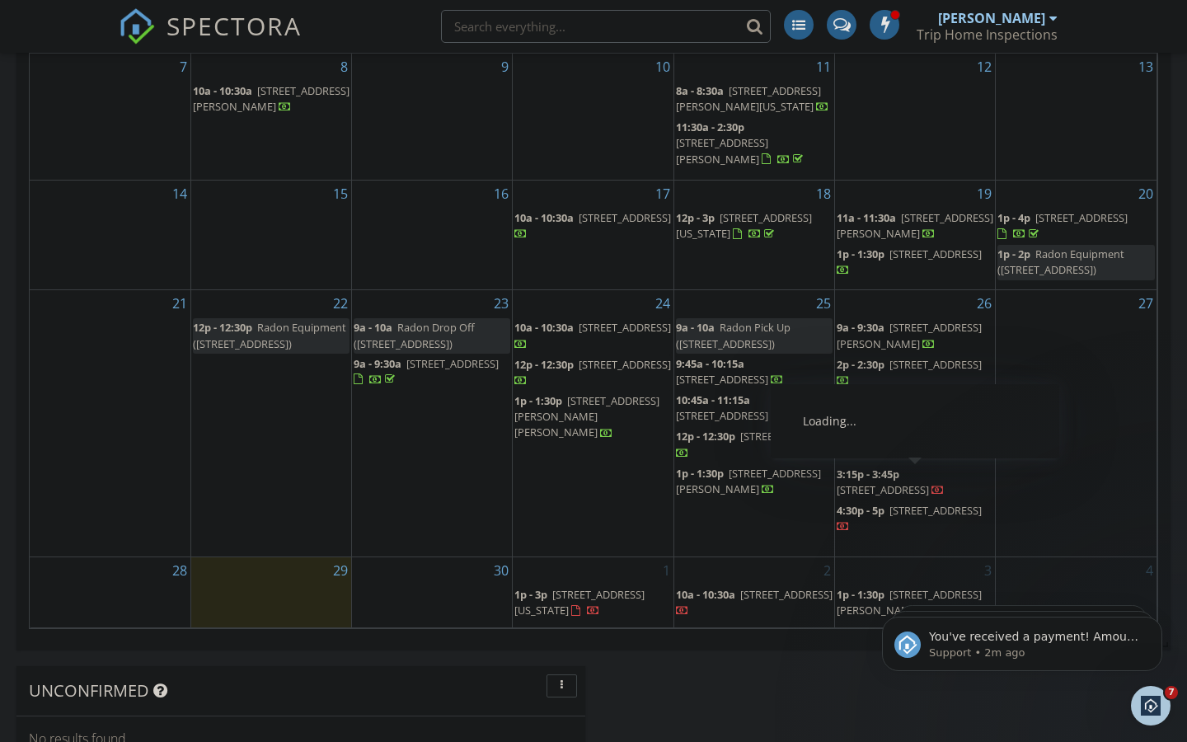
click at [919, 482] on span "123 E Linden St, Alexandria 22301" at bounding box center [882, 489] width 92 height 15
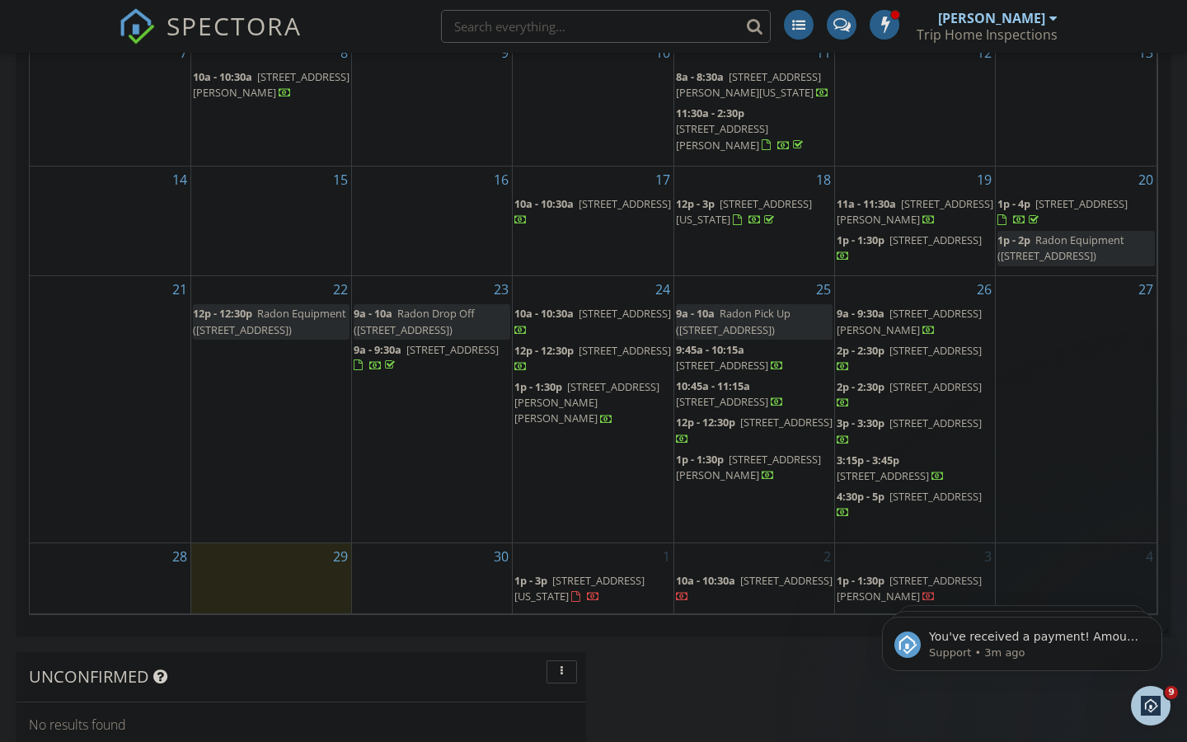
scroll to position [825, 0]
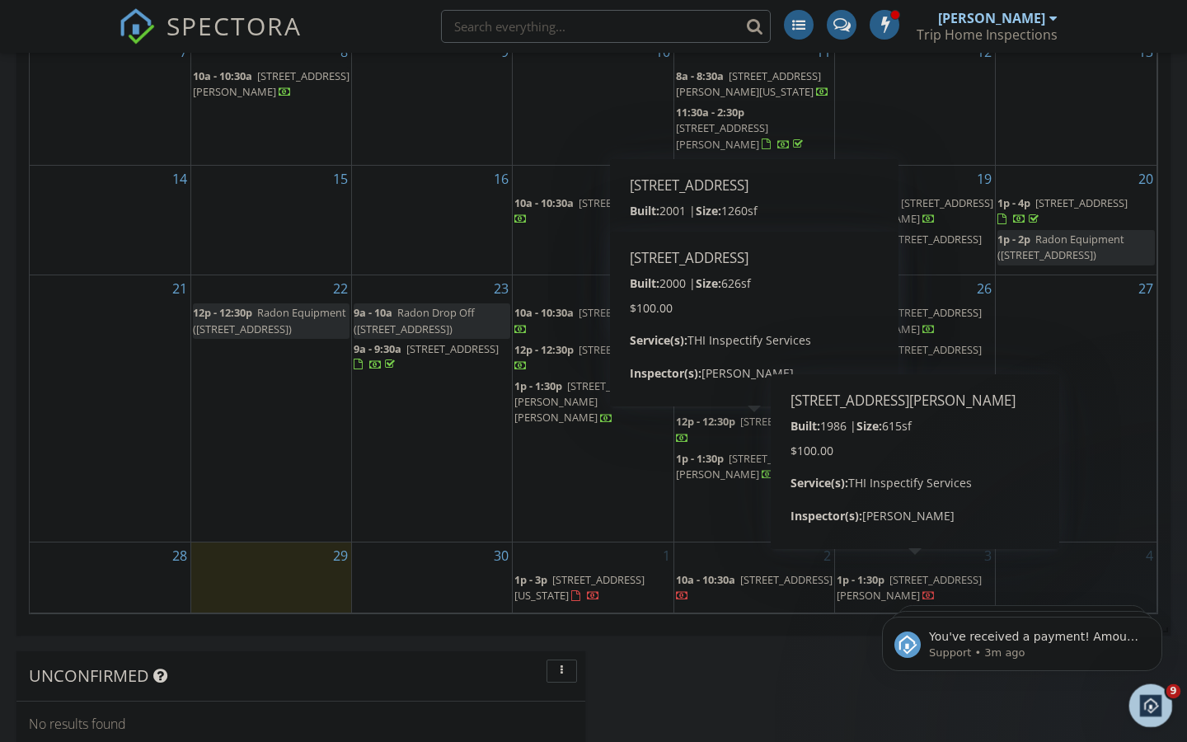
click at [1145, 700] on icon "Open Intercom Messenger" at bounding box center [1148, 703] width 27 height 27
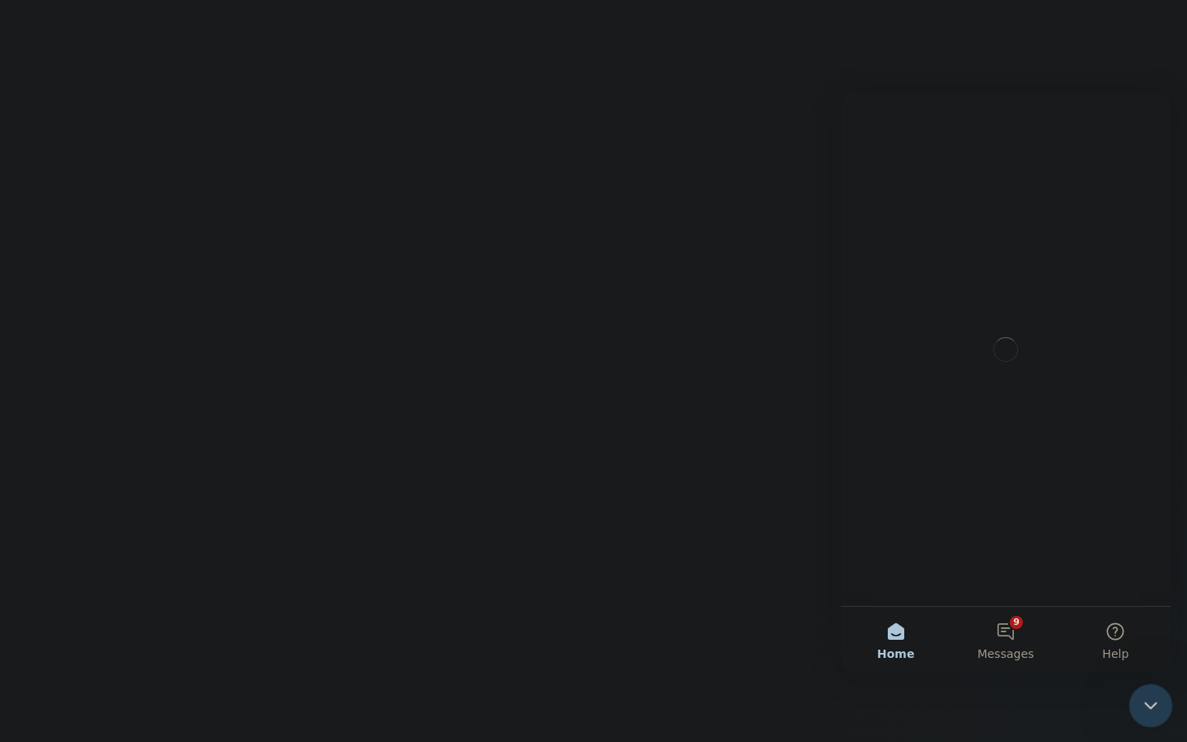
scroll to position [0, 0]
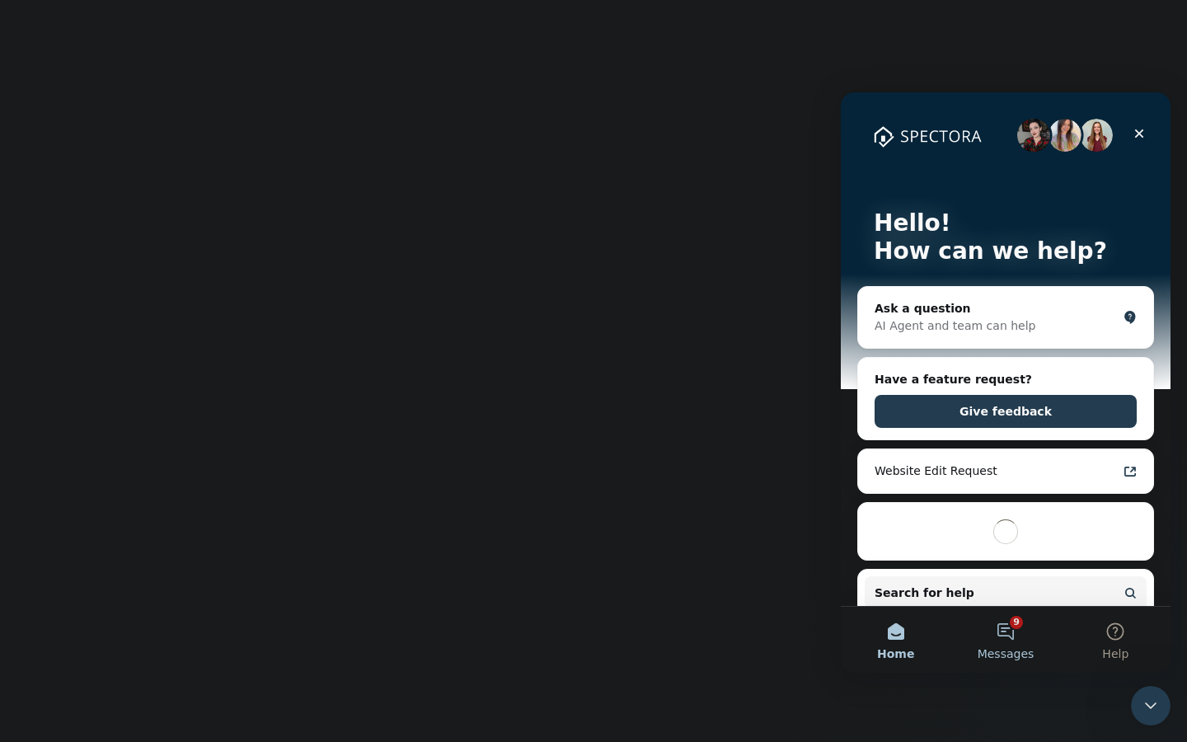
click at [1003, 642] on button "9 Messages" at bounding box center [1005, 640] width 110 height 66
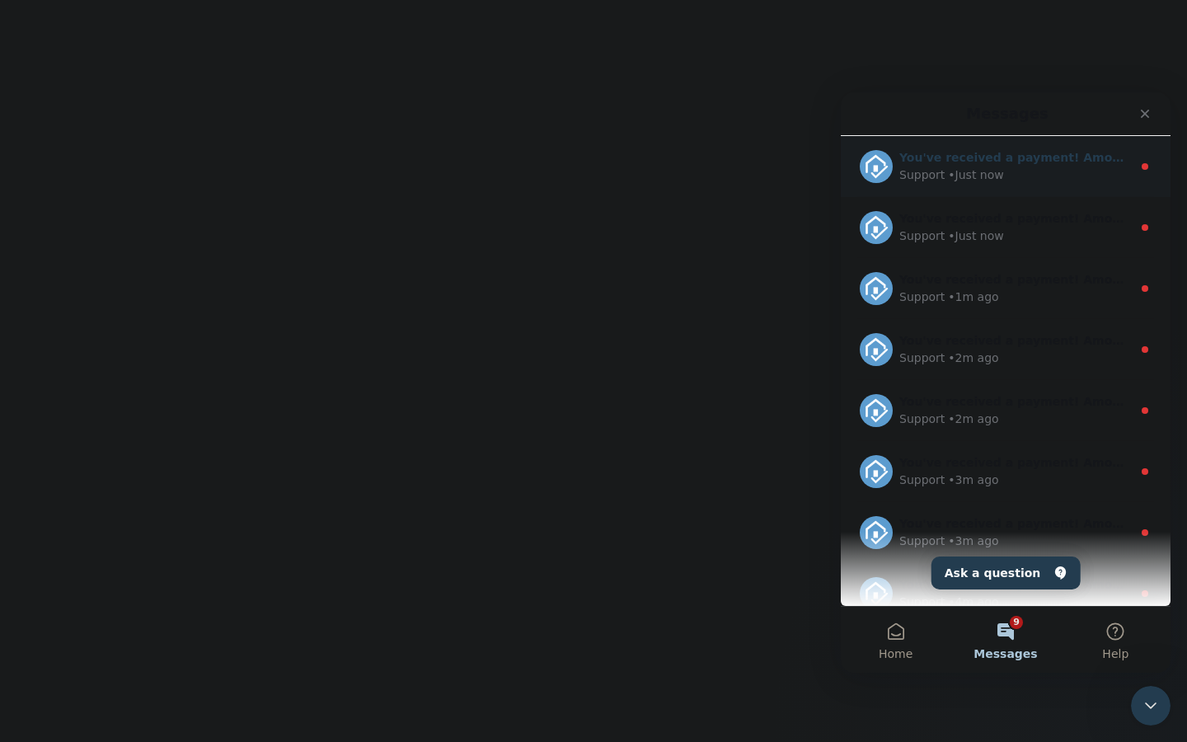
click at [979, 167] on div "• Just now" at bounding box center [975, 174] width 55 height 17
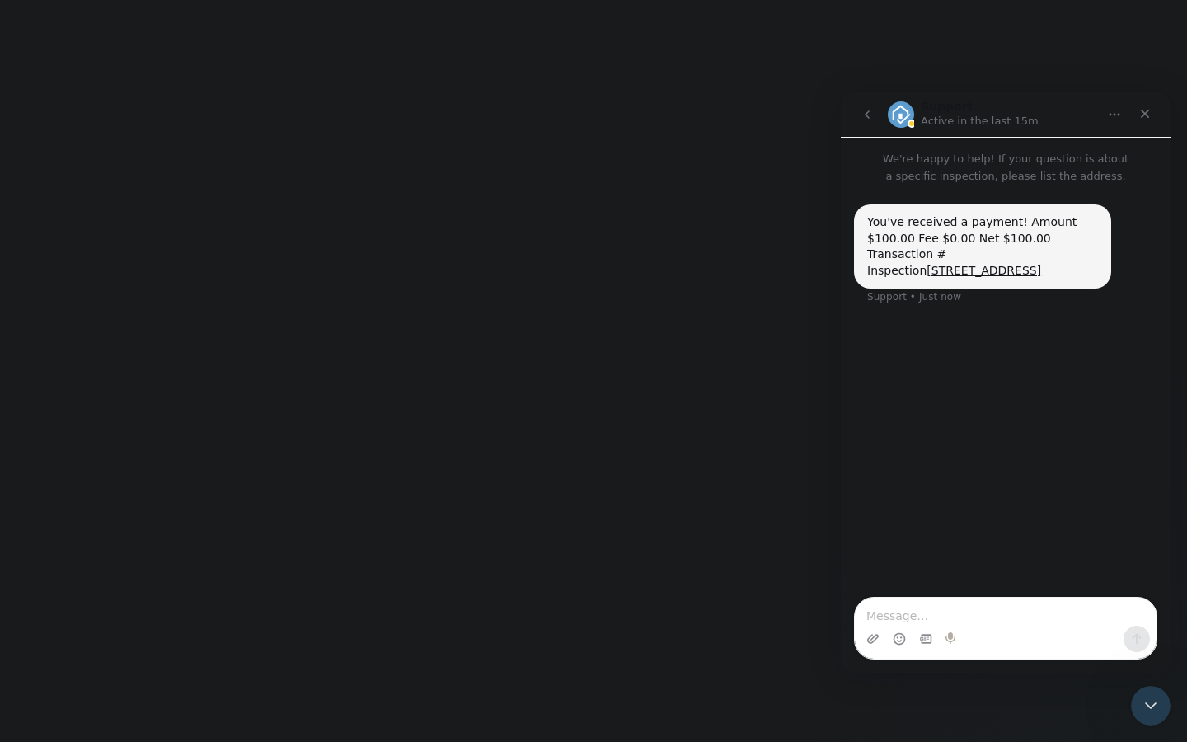
click at [868, 120] on icon "go back" at bounding box center [866, 114] width 13 height 13
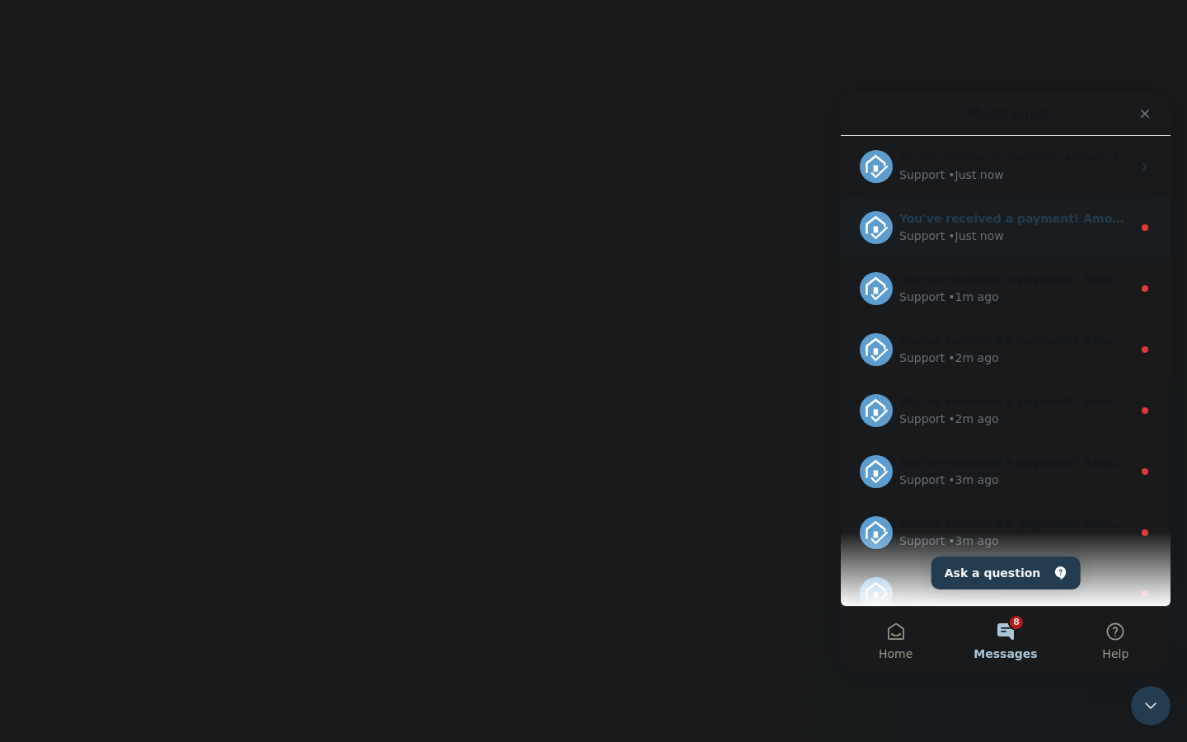
click at [948, 229] on div "• Just now" at bounding box center [975, 235] width 55 height 17
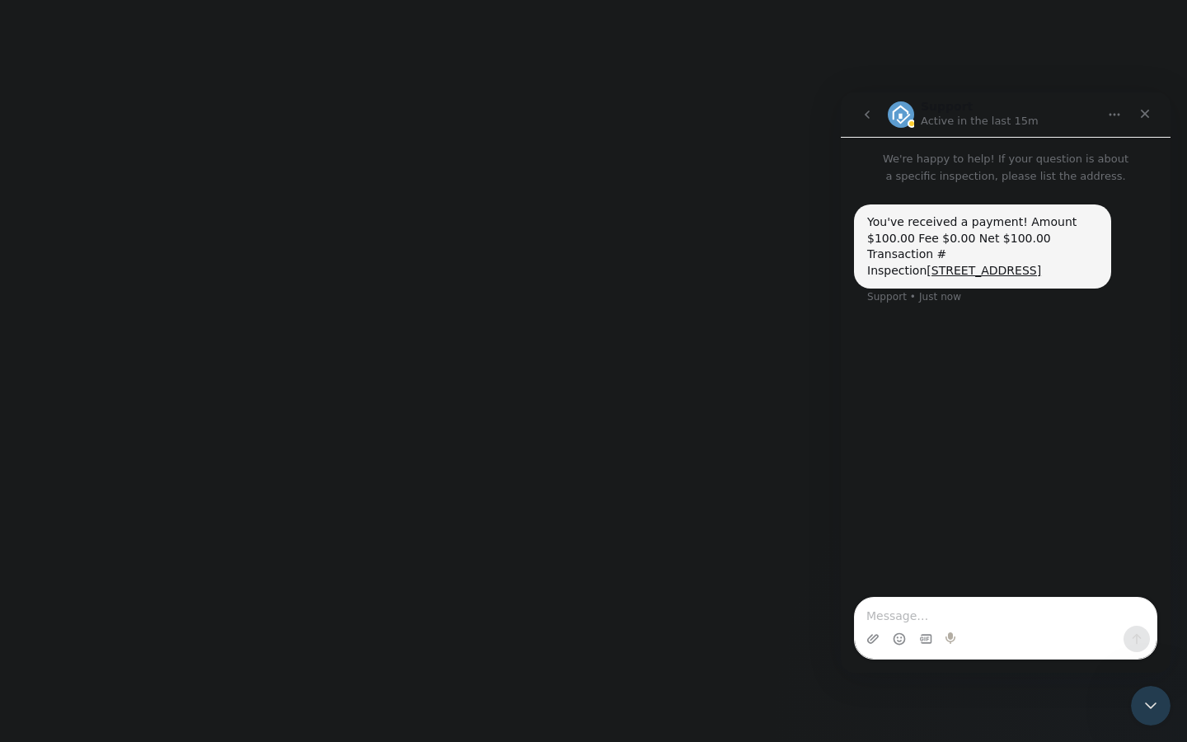
click at [865, 117] on icon "go back" at bounding box center [866, 114] width 13 height 13
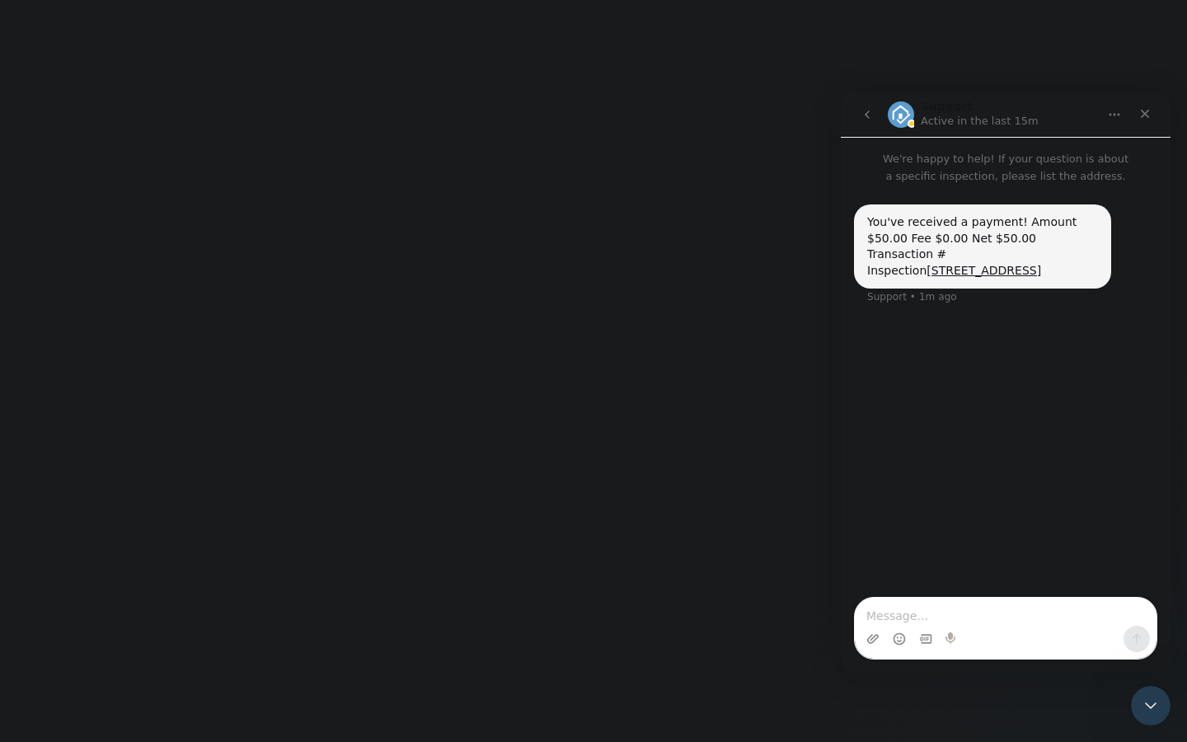
click at [869, 120] on icon "go back" at bounding box center [866, 114] width 13 height 13
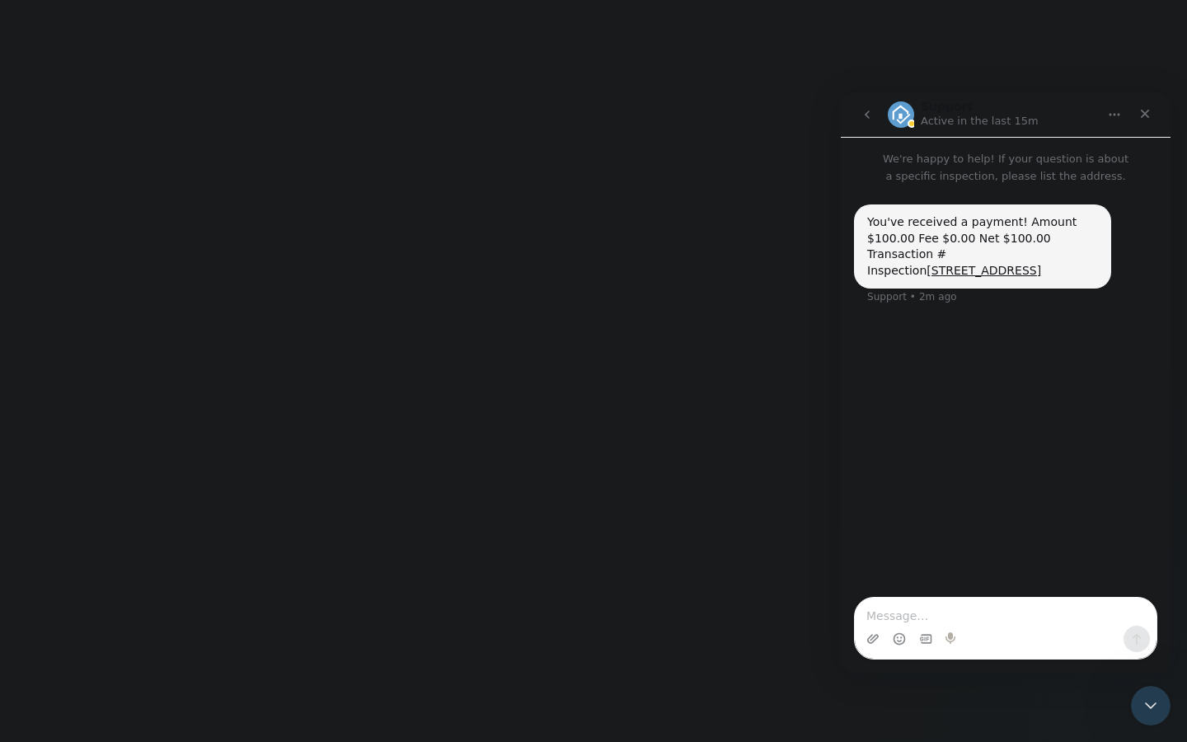
click at [1106, 119] on button "Home" at bounding box center [1113, 114] width 31 height 31
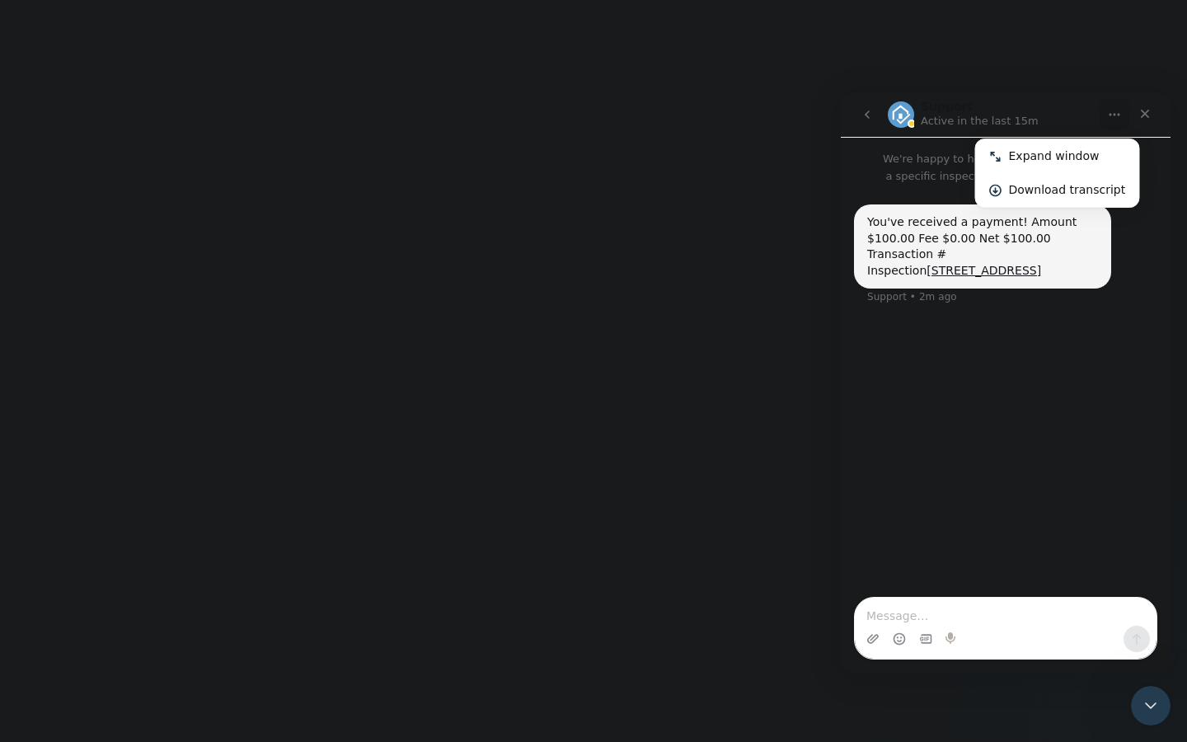
click at [1106, 119] on button "Home" at bounding box center [1113, 114] width 31 height 31
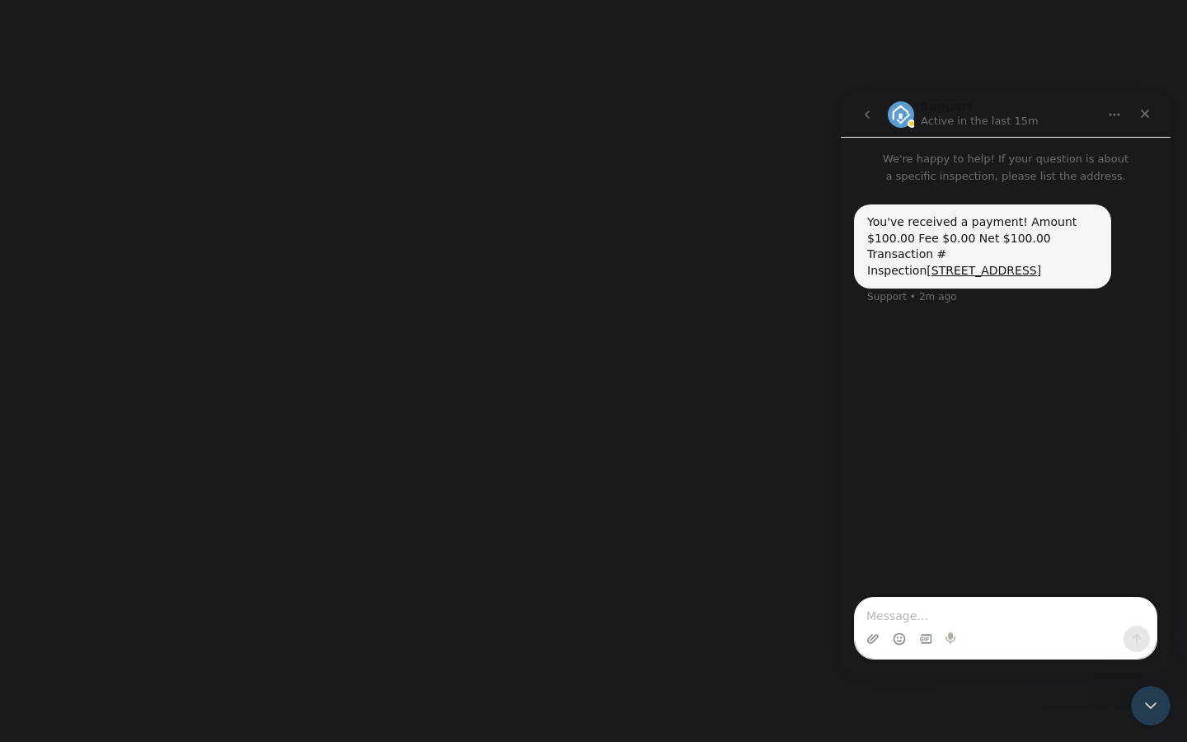
click at [866, 116] on icon "go back" at bounding box center [866, 114] width 5 height 8
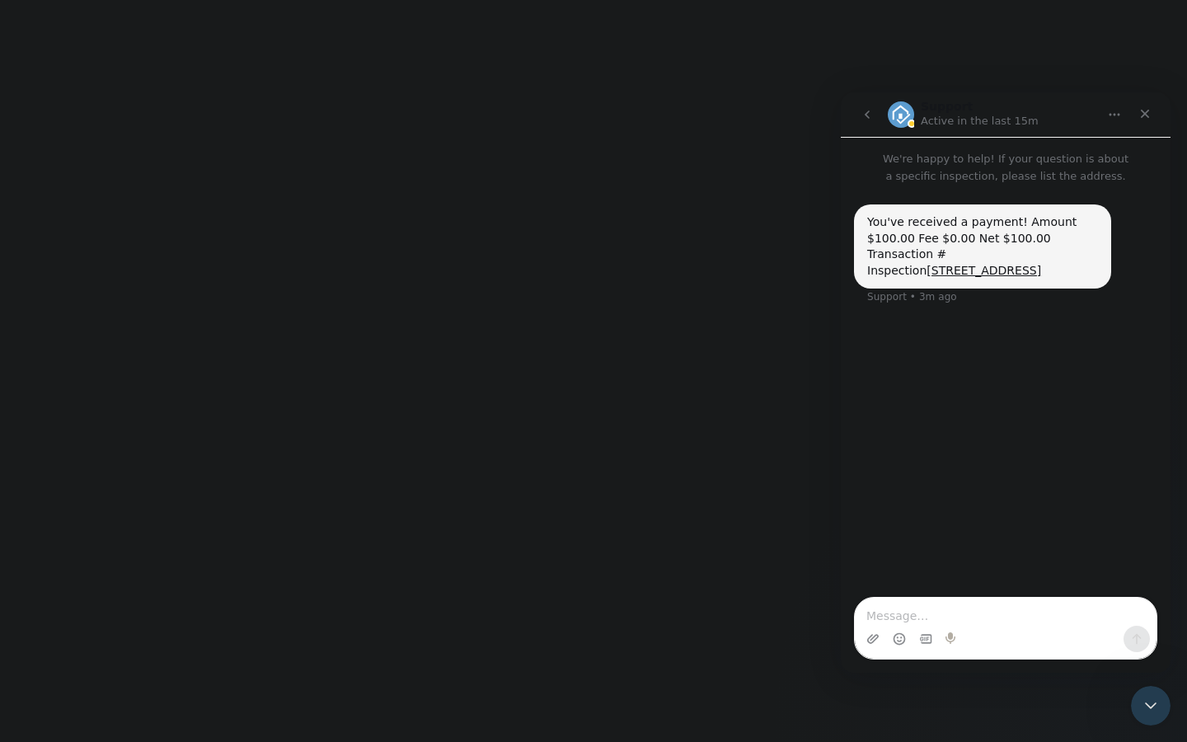
click at [872, 114] on icon "go back" at bounding box center [866, 114] width 13 height 13
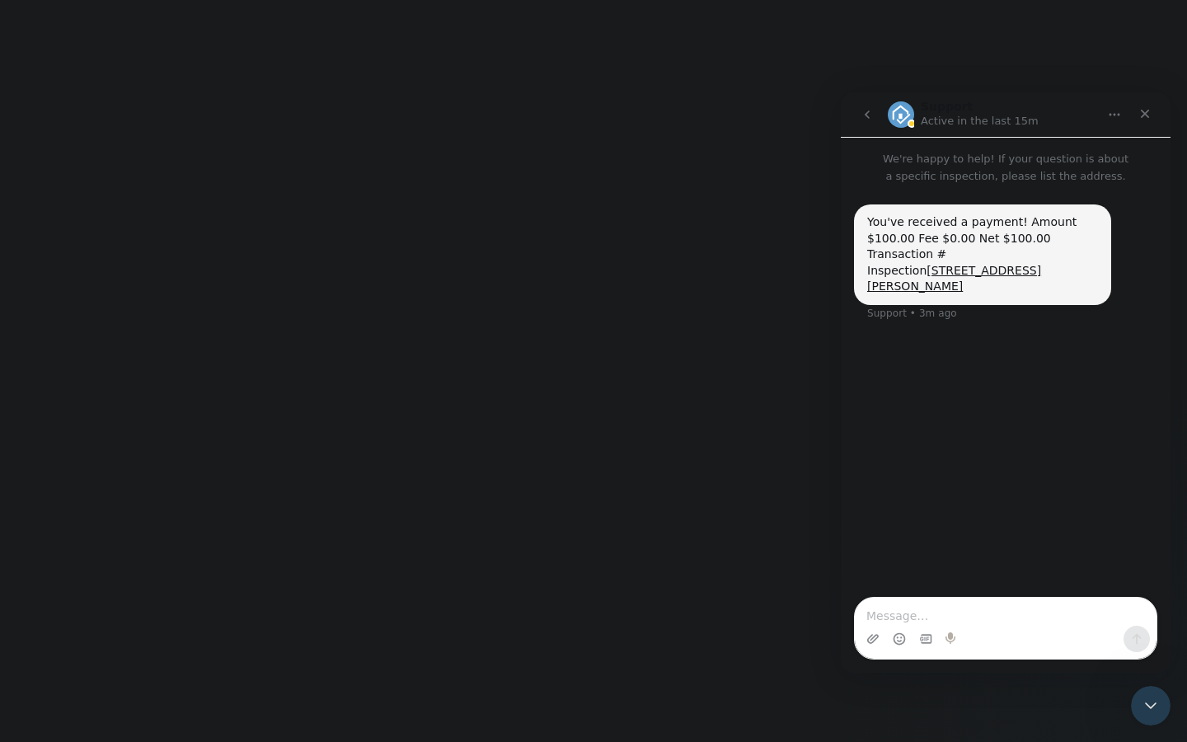
click at [870, 112] on icon "go back" at bounding box center [866, 114] width 13 height 13
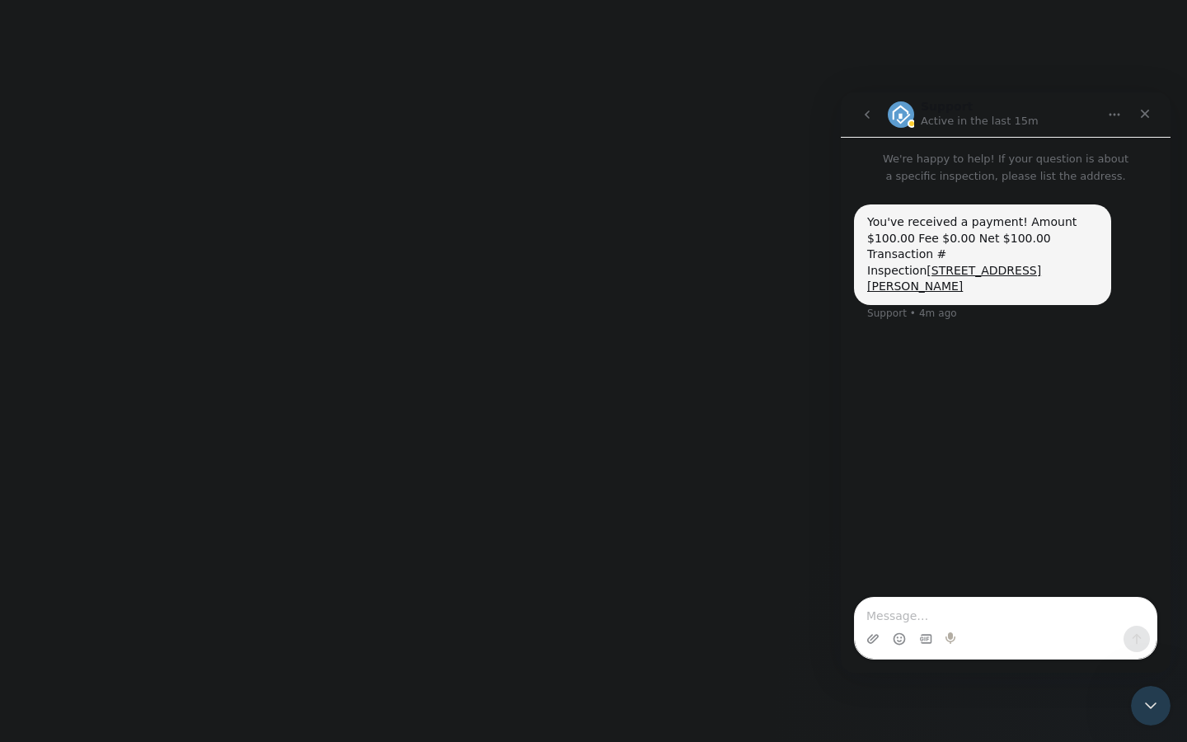
click at [863, 119] on icon "go back" at bounding box center [866, 114] width 13 height 13
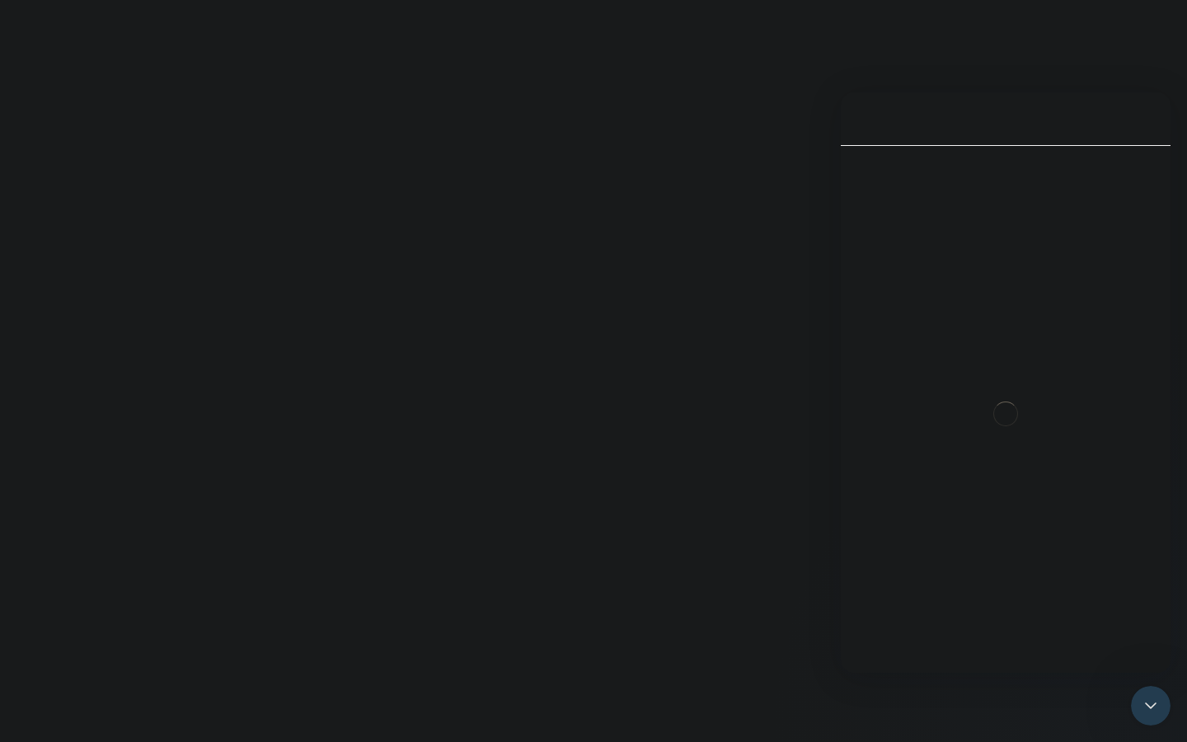
scroll to position [139, 0]
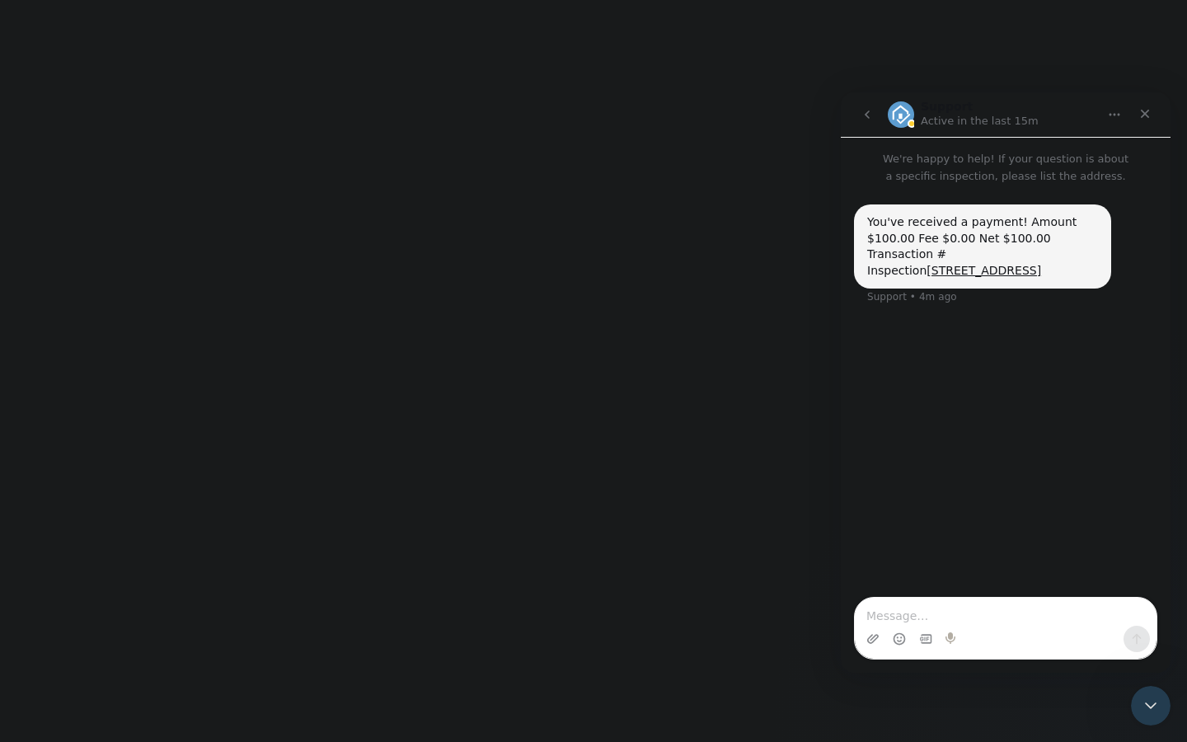
click at [869, 119] on icon "go back" at bounding box center [866, 114] width 13 height 13
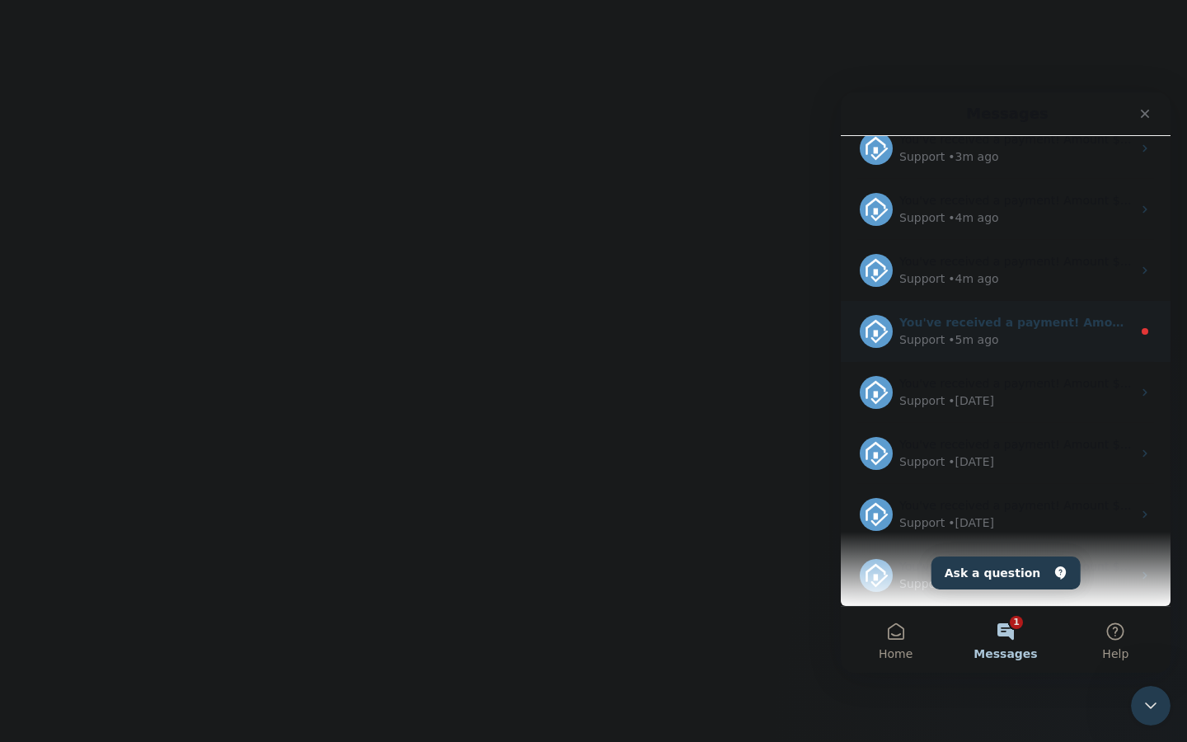
scroll to position [326, 0]
click at [982, 330] on div "• 5m ago" at bounding box center [973, 337] width 50 height 17
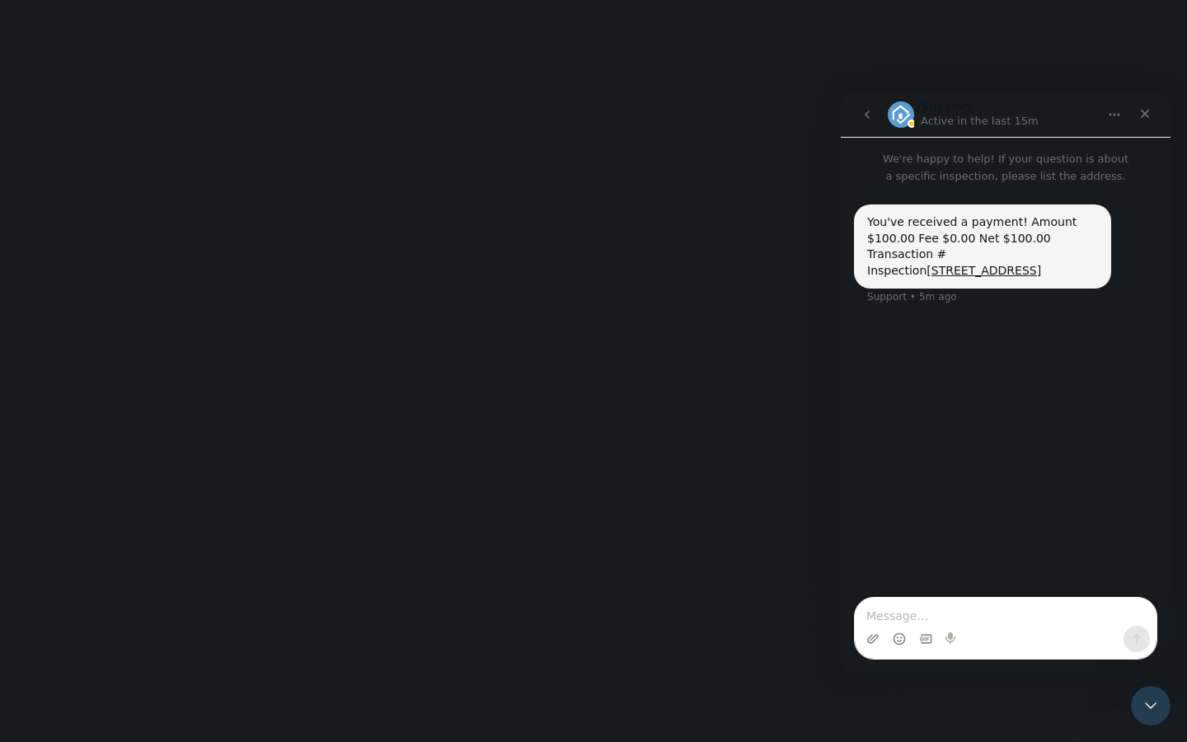
click at [874, 116] on button "go back" at bounding box center [866, 114] width 31 height 31
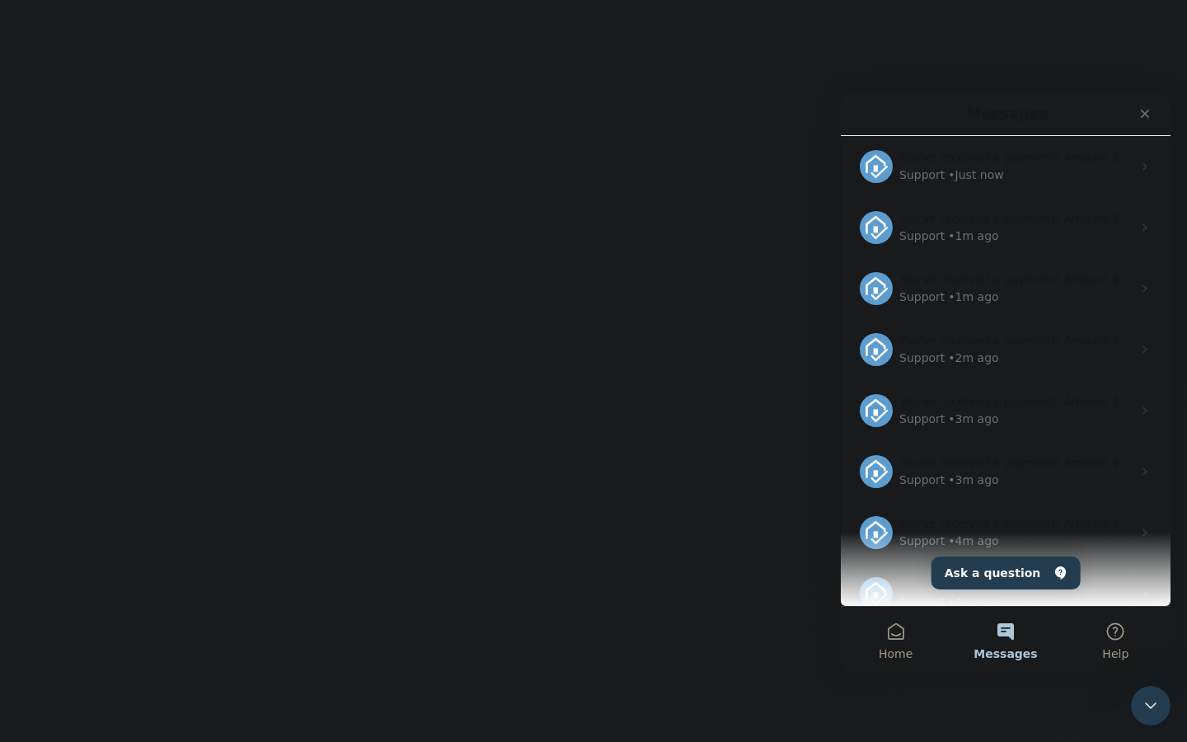
scroll to position [0, 0]
click at [793, 0] on html "SPECTORA Thomas Tripline Trip Home Inspections Role: Inspector Change Role Dash…" at bounding box center [593, 0] width 1187 height 0
click at [1144, 112] on icon "Close" at bounding box center [1144, 114] width 9 height 9
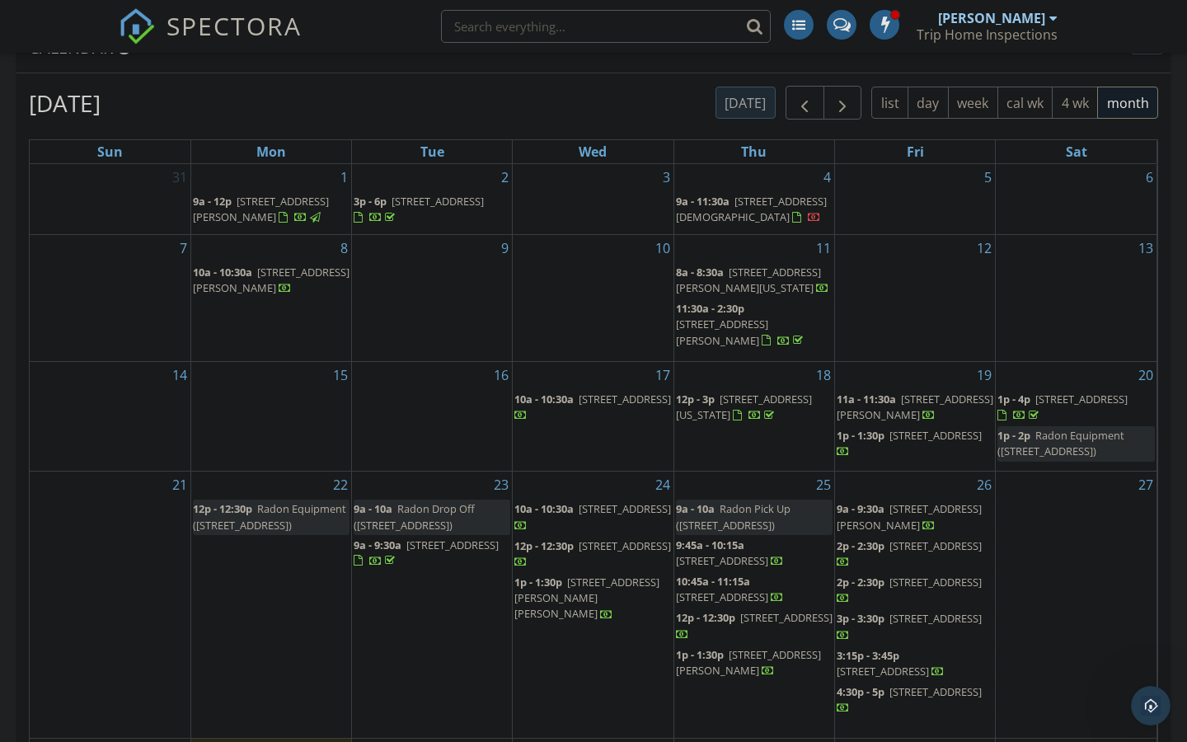
scroll to position [634, 0]
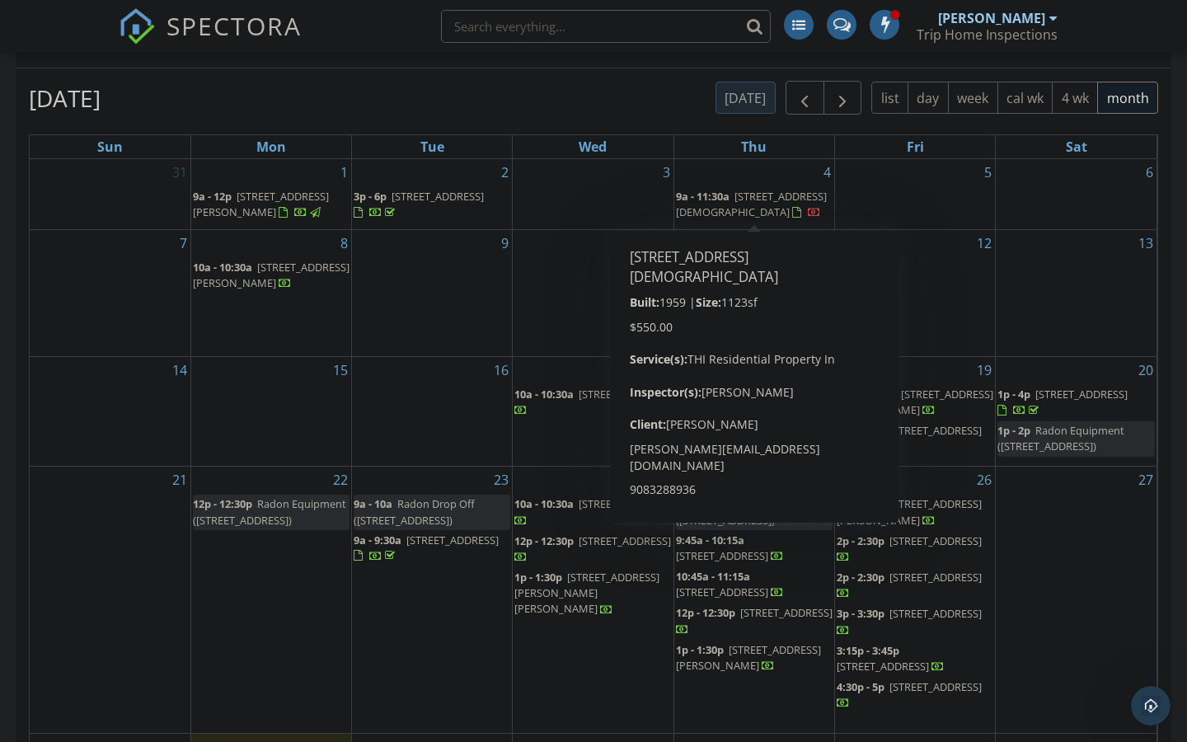
click at [715, 207] on span "[STREET_ADDRESS][DEMOGRAPHIC_DATA]" at bounding box center [751, 204] width 151 height 30
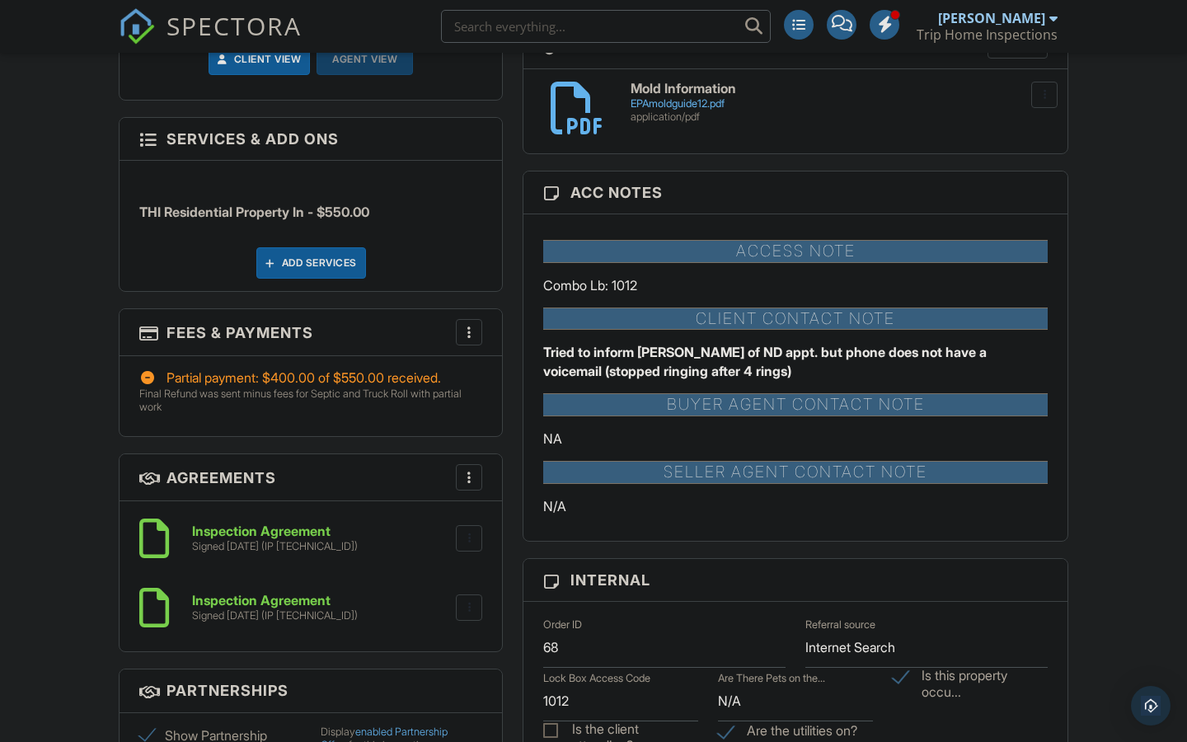
scroll to position [846, 0]
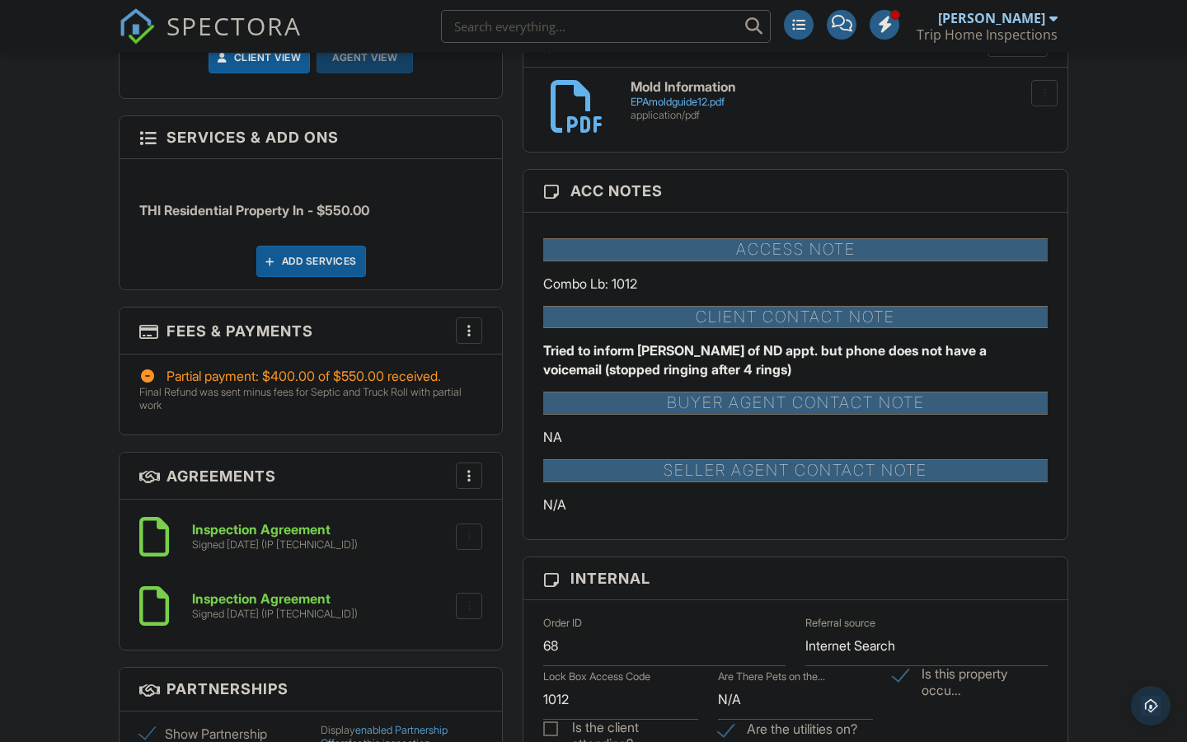
click at [475, 333] on div at bounding box center [469, 330] width 16 height 16
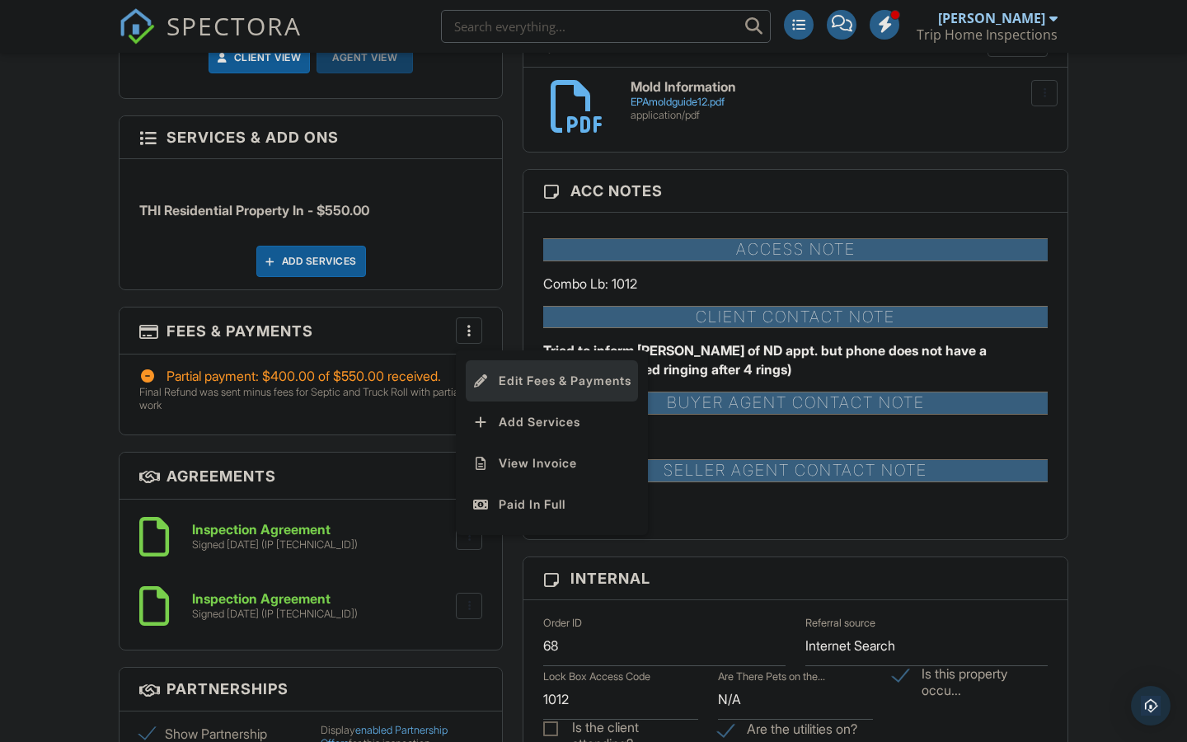
click at [530, 380] on li "Edit Fees & Payments" at bounding box center [552, 380] width 172 height 41
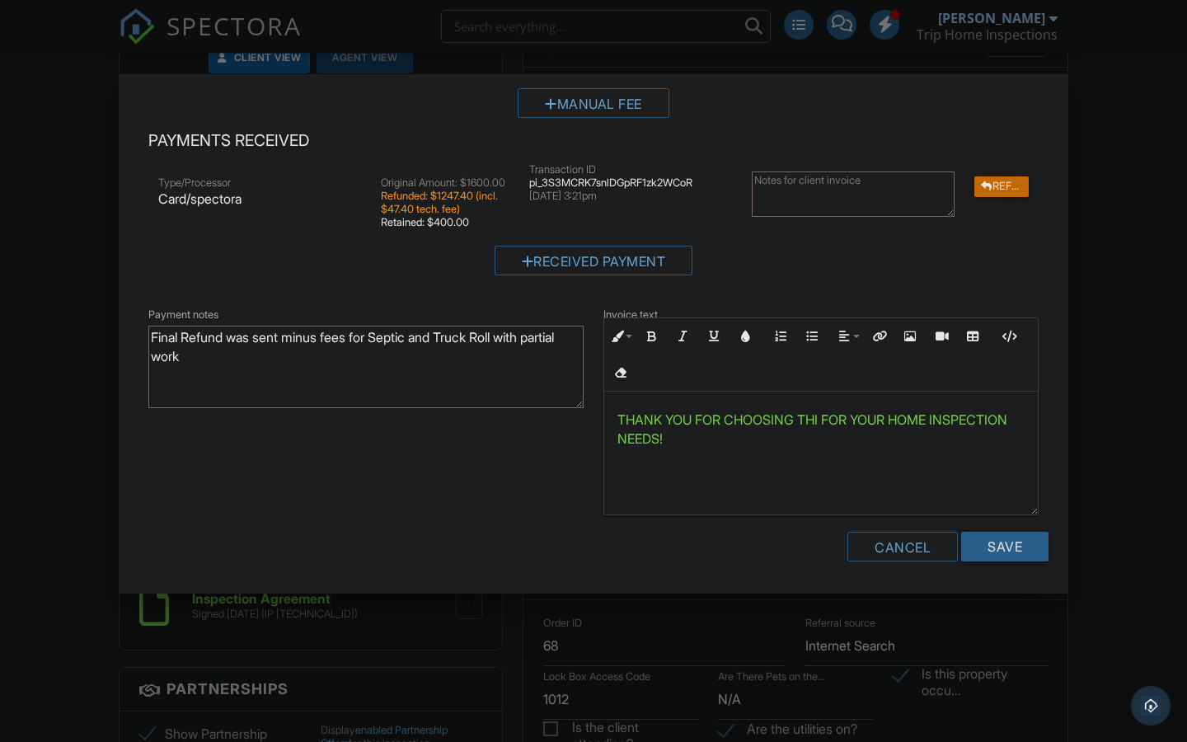
scroll to position [1, 0]
click at [888, 551] on div "Cancel" at bounding box center [902, 547] width 110 height 30
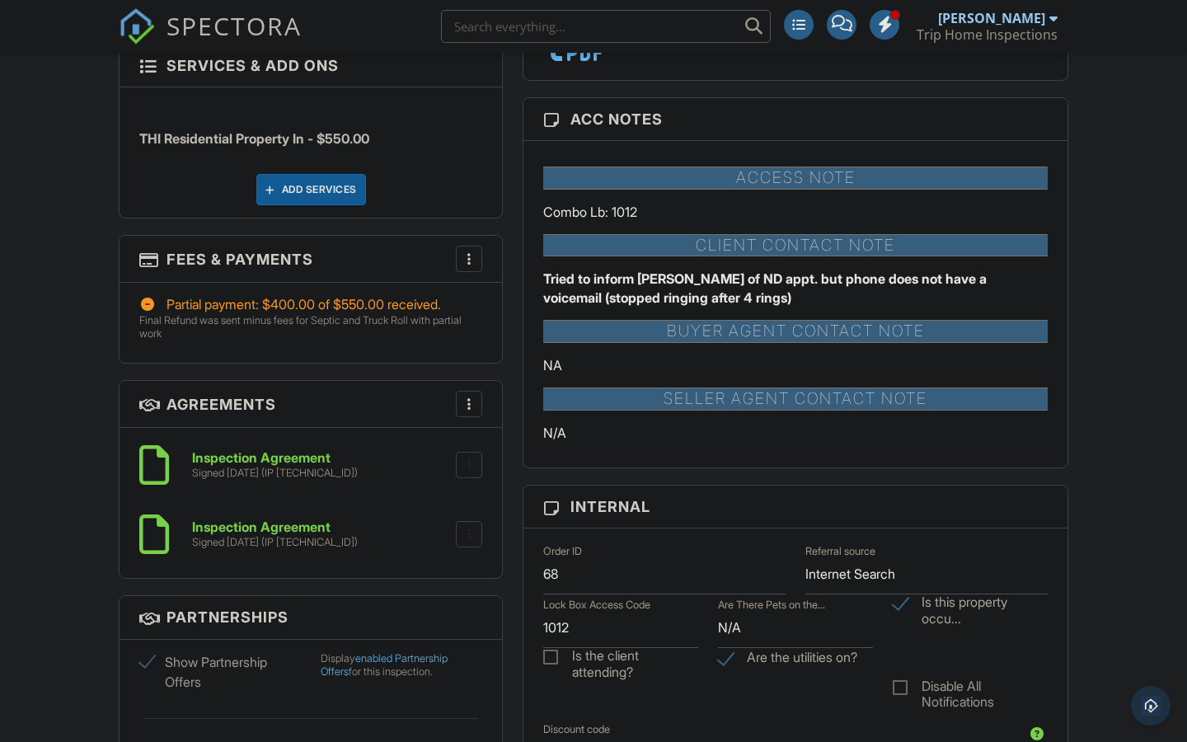
scroll to position [923, 0]
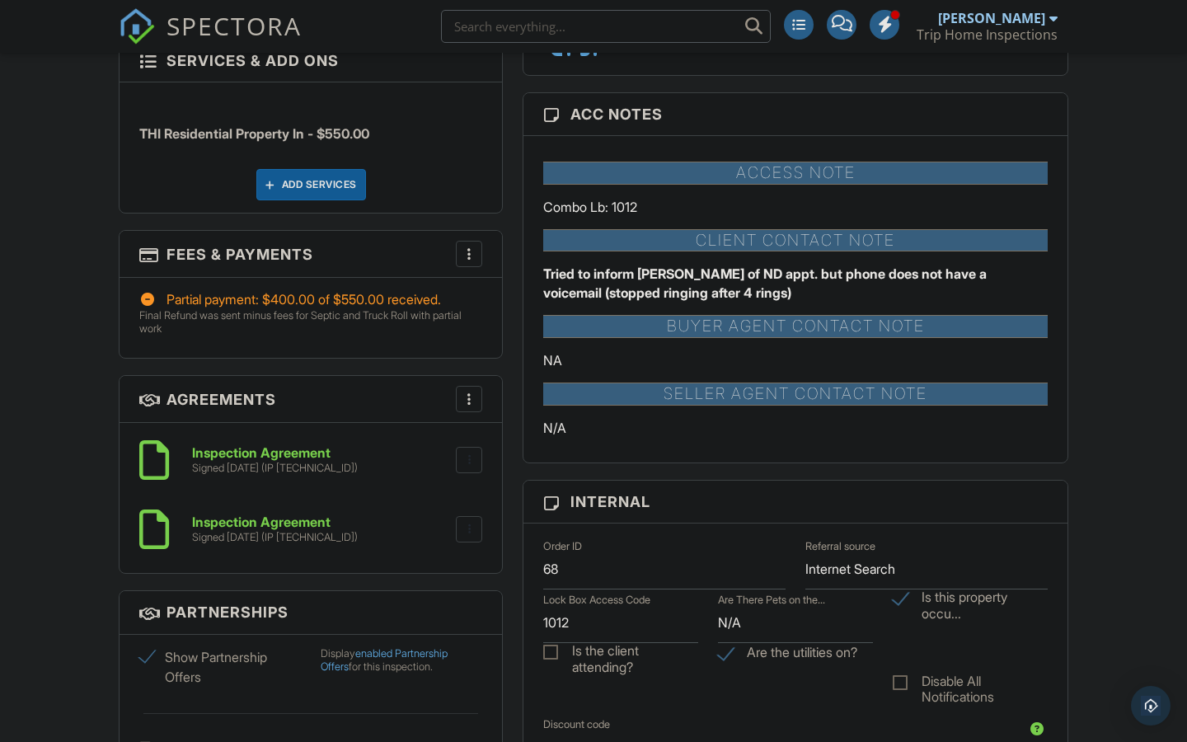
click at [466, 251] on div at bounding box center [469, 254] width 16 height 16
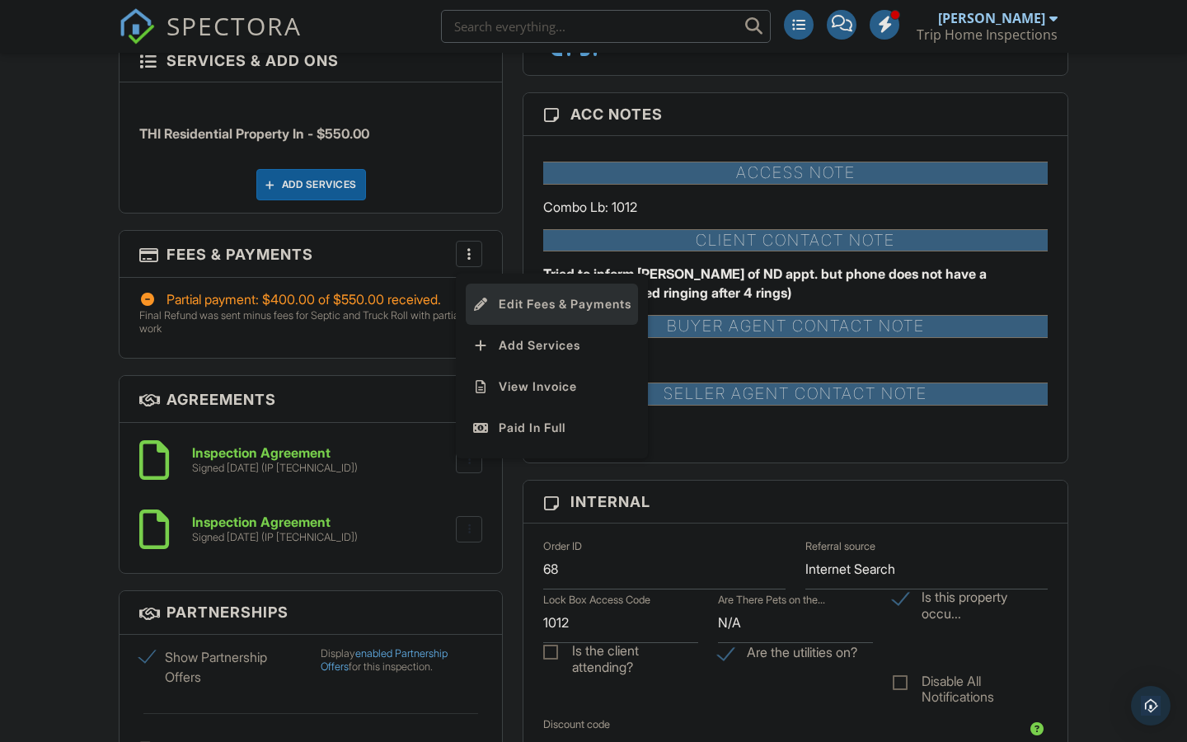
click at [558, 301] on li "Edit Fees & Payments" at bounding box center [552, 303] width 172 height 41
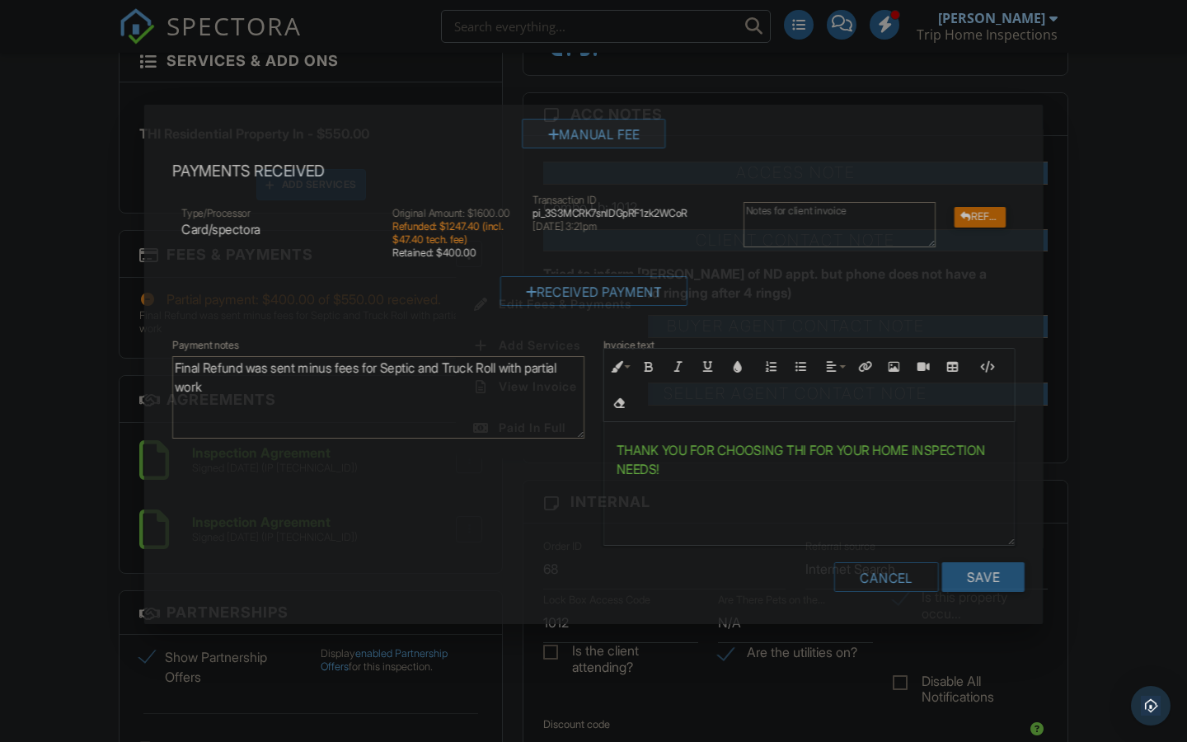
scroll to position [0, 0]
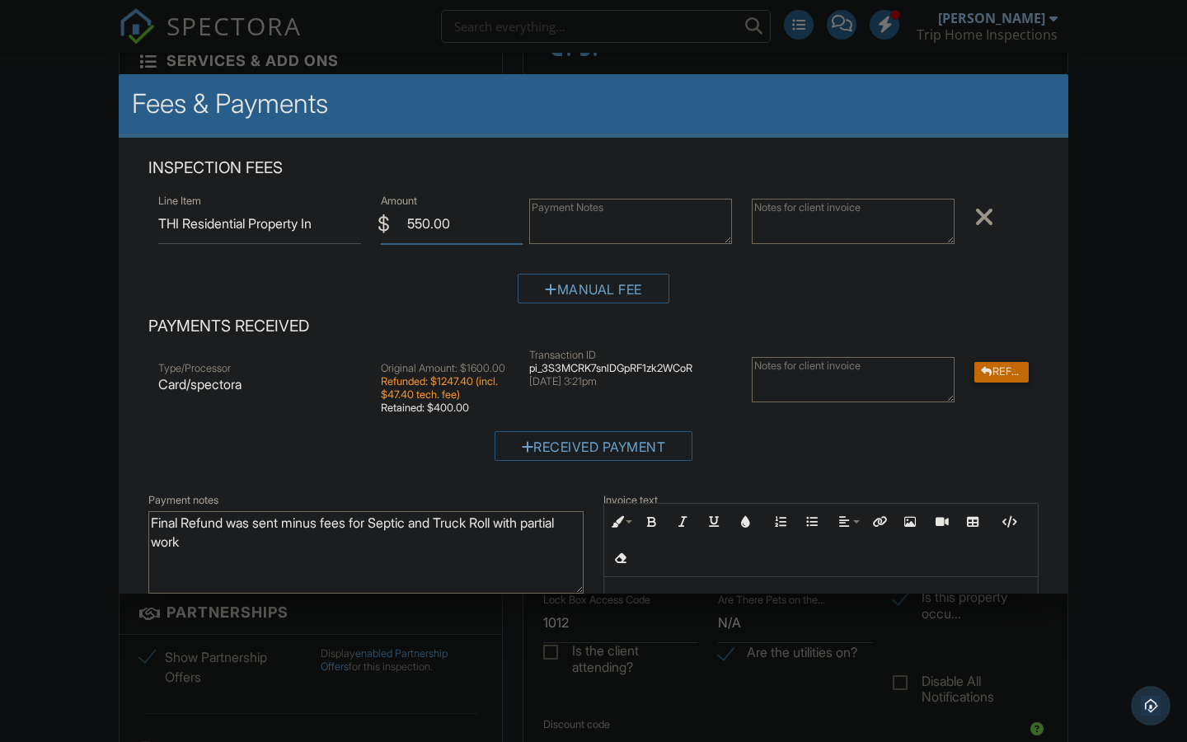
click at [429, 219] on input "550.00" at bounding box center [452, 224] width 142 height 40
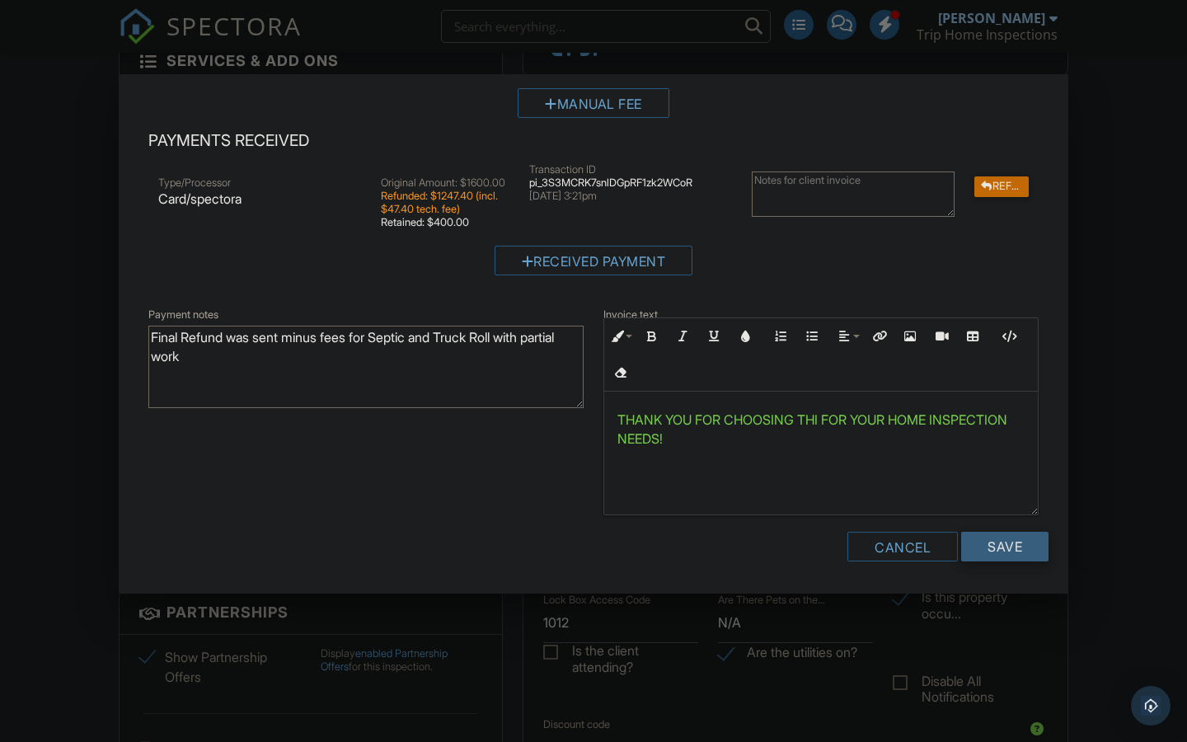
scroll to position [197, 0]
type input "400.00"
click at [1001, 546] on input "Save" at bounding box center [1004, 547] width 87 height 30
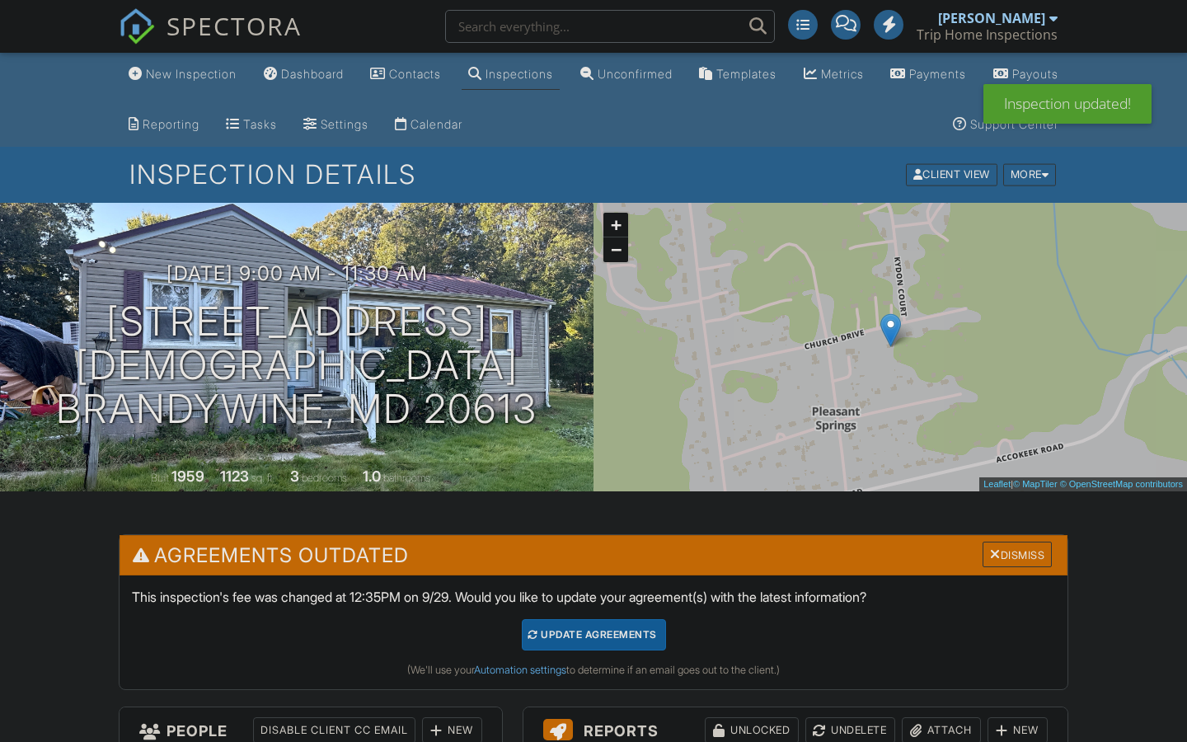
scroll to position [218, 0]
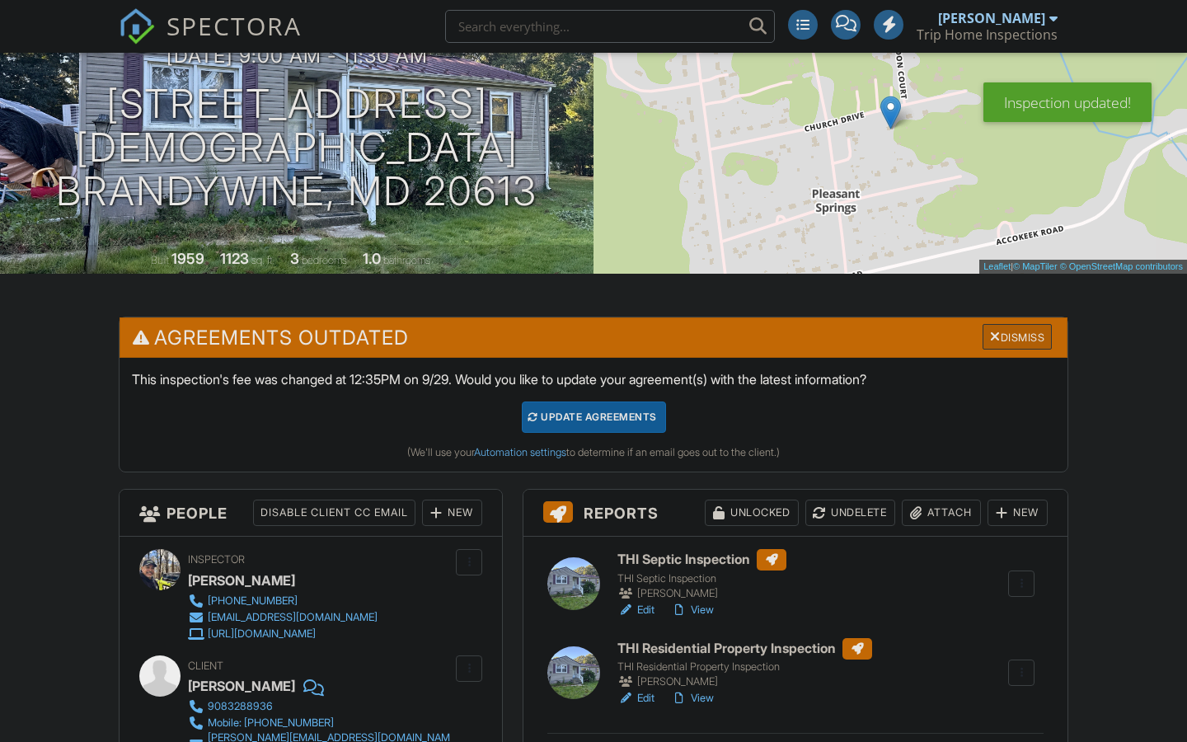
click at [1003, 329] on div "Dismiss" at bounding box center [1016, 337] width 69 height 26
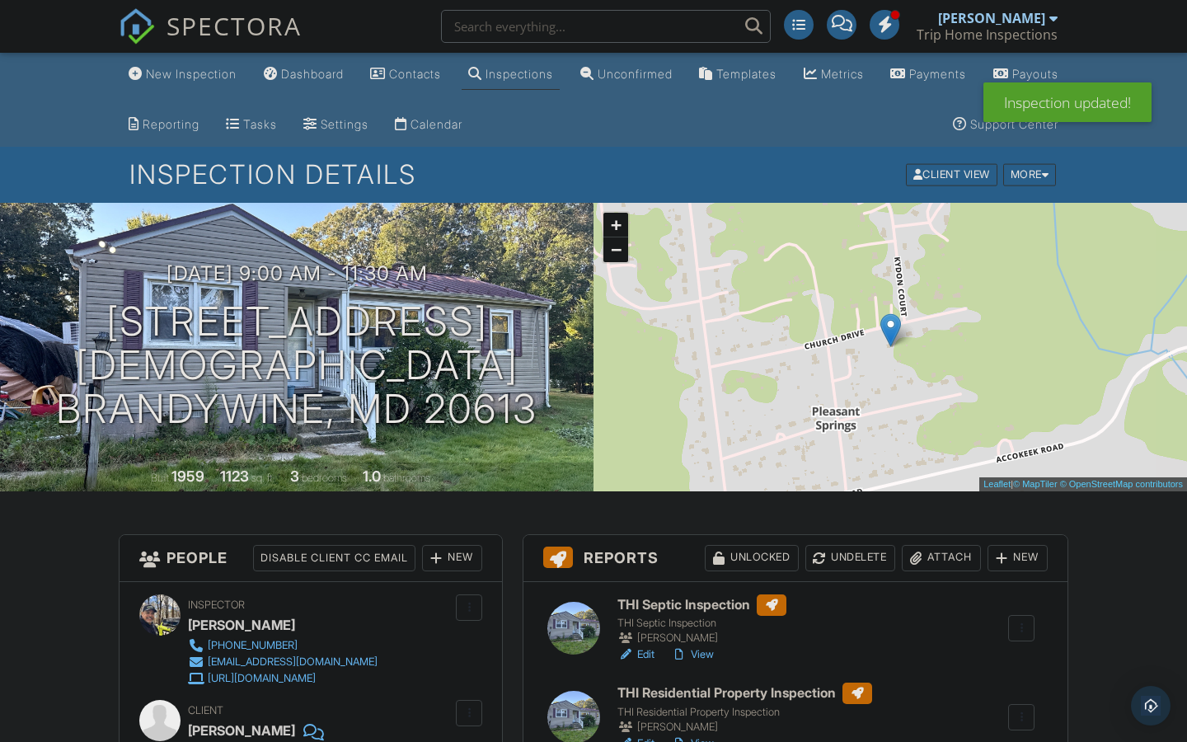
scroll to position [0, 0]
click at [344, 78] on div "Dashboard" at bounding box center [312, 74] width 63 height 14
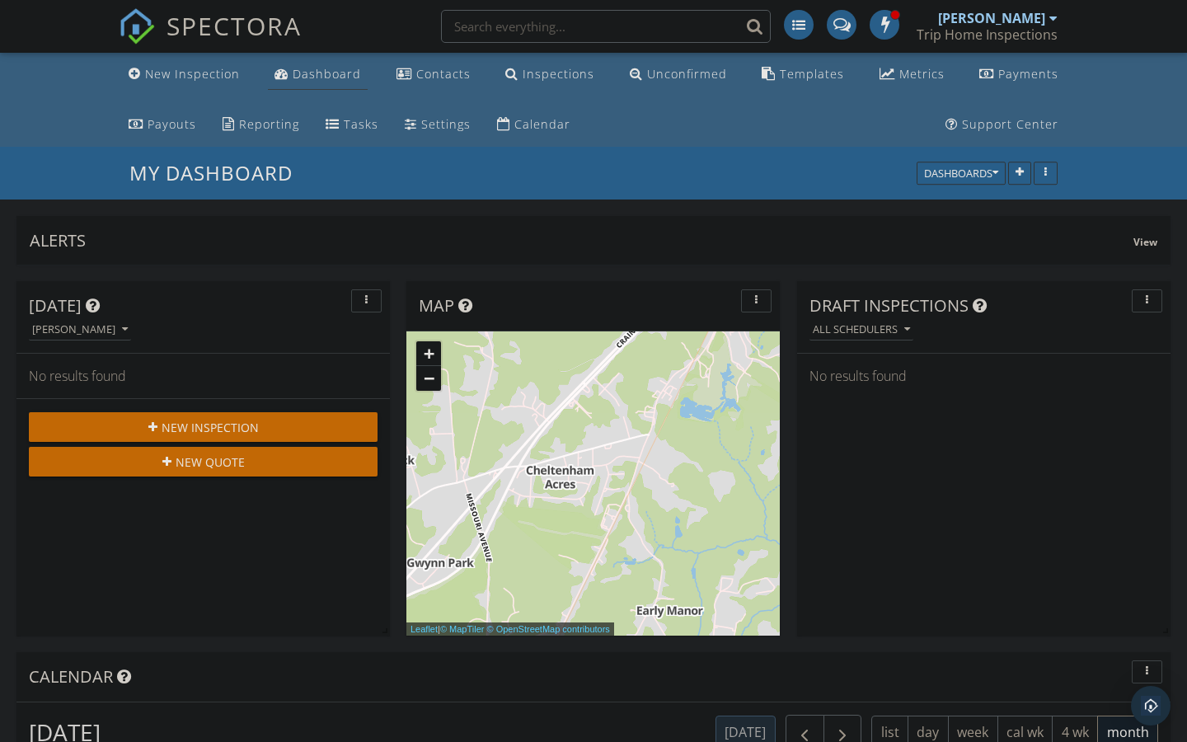
click at [321, 76] on div "Dashboard" at bounding box center [327, 74] width 68 height 16
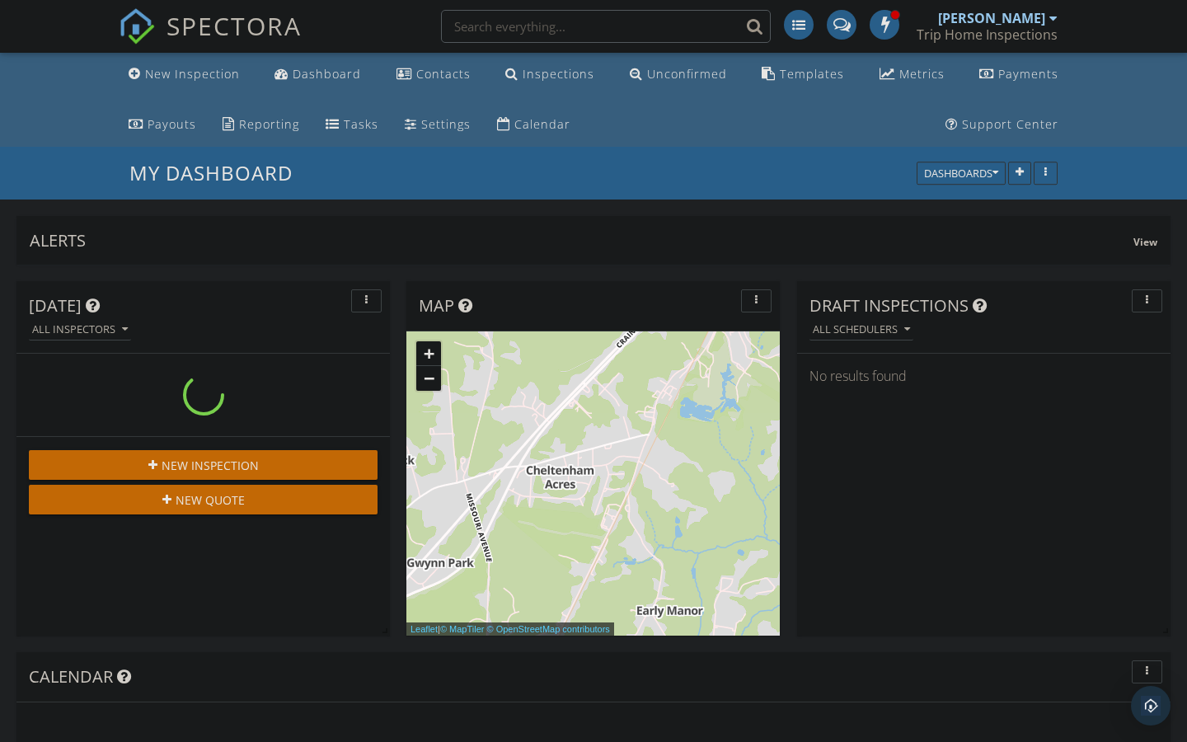
scroll to position [354, 373]
